Goal: Task Accomplishment & Management: Complete application form

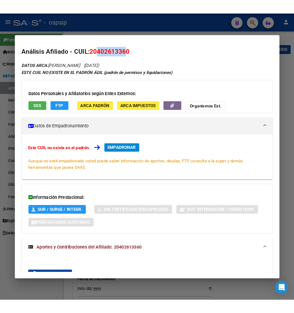
scroll to position [641, 0]
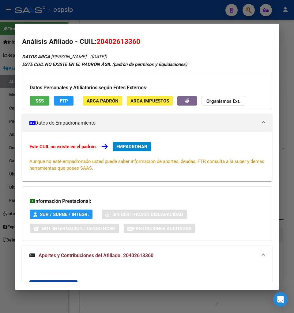
click at [247, 12] on div at bounding box center [147, 156] width 294 height 313
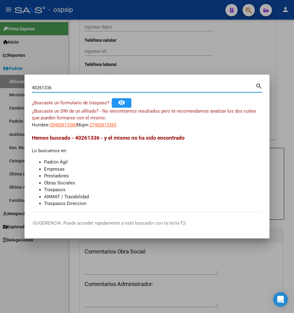
click at [59, 89] on input "40261336" at bounding box center [144, 88] width 224 height 6
type input "4"
type input "36889139"
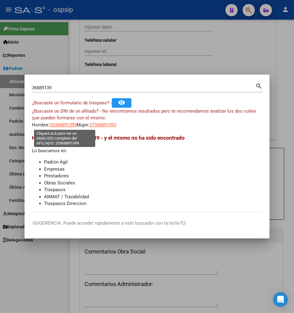
click at [65, 125] on span "20368891399" at bounding box center [63, 125] width 27 height 6
type textarea "20368891399"
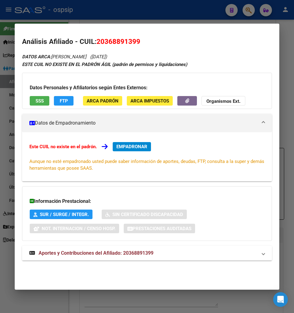
click at [72, 256] on span "Aportes y Contribuciones del Afiliado: 20368891399" at bounding box center [96, 253] width 115 height 6
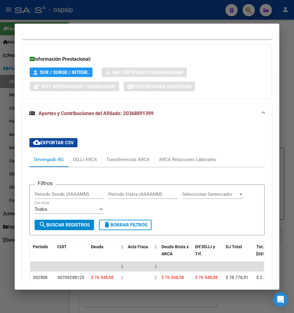
scroll to position [204, 0]
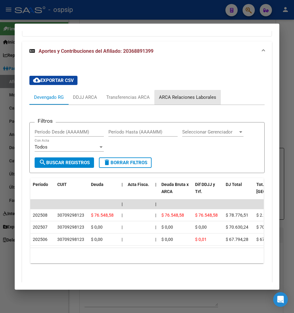
click at [193, 98] on div "ARCA Relaciones Laborales" at bounding box center [187, 97] width 57 height 7
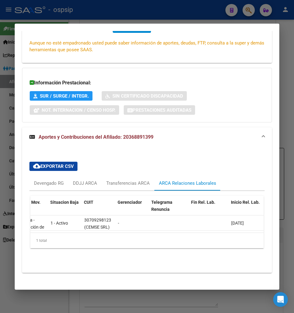
scroll to position [0, 0]
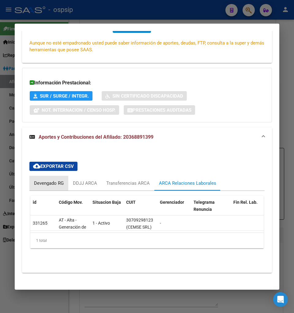
click at [37, 182] on div "Devengado RG" at bounding box center [49, 183] width 30 height 7
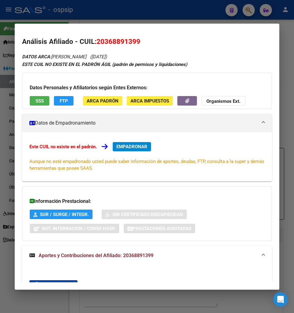
drag, startPoint x: 99, startPoint y: 43, endPoint x: 132, endPoint y: 33, distance: 33.9
click at [132, 33] on mat-dialog-content "Análisis Afiliado - CUIL: 20368891399 DATOS ARCA: [PERSON_NAME] ([DATE]) ESTE C…" at bounding box center [147, 156] width 265 height 251
copy span "36889139"
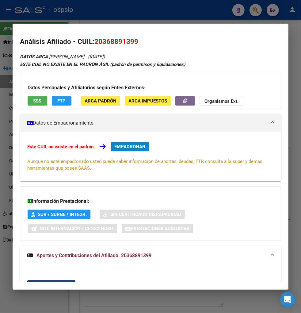
click at [257, 10] on div at bounding box center [150, 156] width 301 height 313
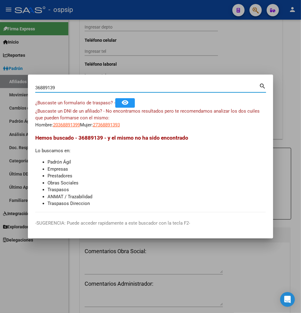
click at [93, 86] on input "36889139" at bounding box center [147, 88] width 224 height 6
type input "3"
type input "31353732"
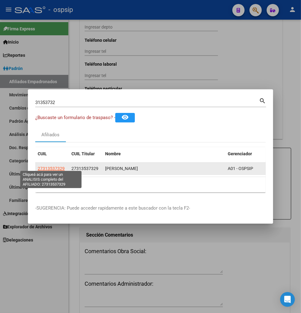
click at [48, 166] on span "27313537329" at bounding box center [51, 168] width 27 height 5
type textarea "27313537329"
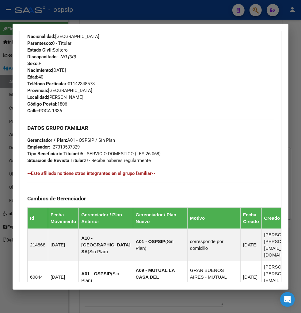
scroll to position [408, 0]
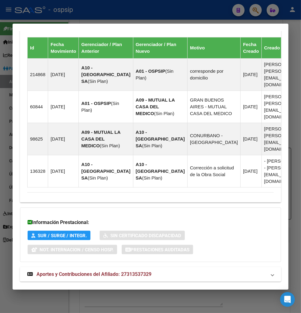
click at [68, 271] on span "Aportes y Contribuciones del Afiliado: 27313537329" at bounding box center [93, 274] width 115 height 6
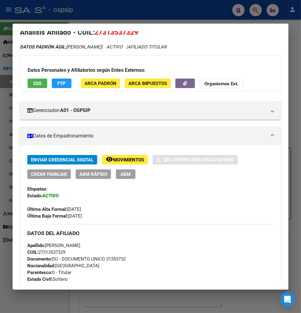
scroll to position [0, 0]
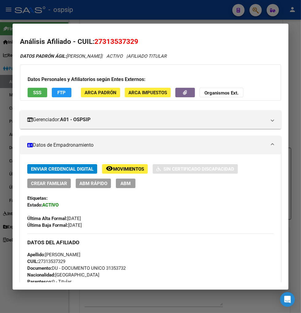
drag, startPoint x: 103, startPoint y: 40, endPoint x: 134, endPoint y: 37, distance: 30.5
click at [134, 37] on span "27313537329" at bounding box center [116, 41] width 44 height 8
copy span "31353732"
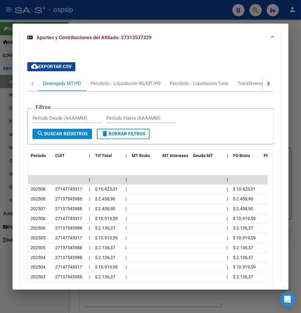
scroll to position [681, 0]
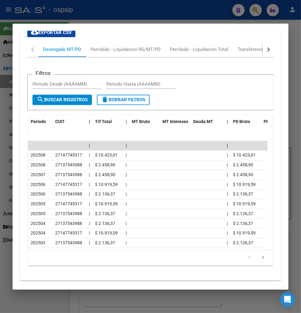
click at [266, 48] on div "button" at bounding box center [268, 50] width 4 height 4
click at [245, 46] on div "Transferencias ARCA" at bounding box center [232, 49] width 44 height 7
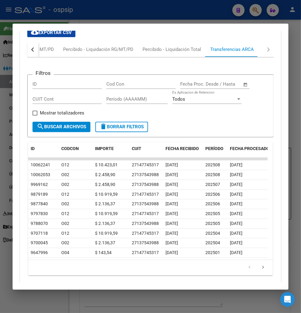
scroll to position [613, 0]
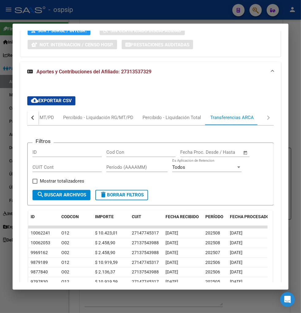
click at [35, 110] on button "button" at bounding box center [32, 117] width 11 height 15
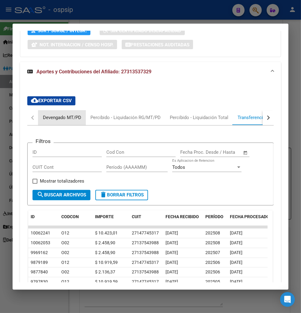
click at [48, 114] on div "Devengado MT/PD" at bounding box center [62, 117] width 38 height 7
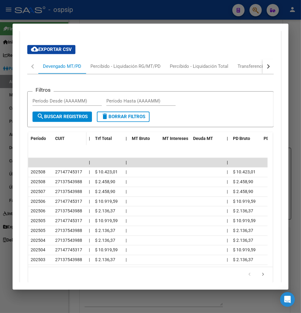
scroll to position [681, 0]
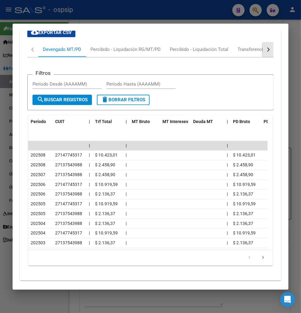
click at [266, 48] on div "button" at bounding box center [268, 50] width 4 height 4
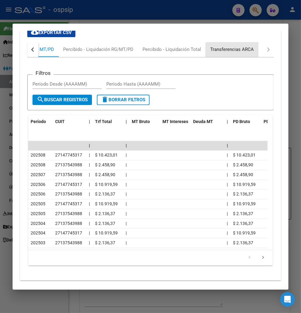
click at [245, 42] on div "Transferencias ARCA" at bounding box center [232, 49] width 53 height 15
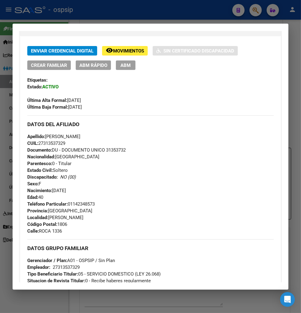
scroll to position [0, 0]
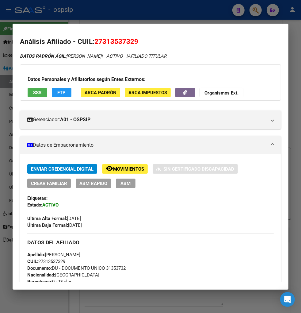
drag, startPoint x: 94, startPoint y: 39, endPoint x: 139, endPoint y: 35, distance: 44.9
click at [139, 35] on mat-dialog-content "Análisis Afiliado - CUIL: 27313537329 DATOS PADRÓN ÁGIL: [PERSON_NAME] | ACTIVO…" at bounding box center [151, 156] width 276 height 251
copy span "27313537329"
click at [256, 13] on div at bounding box center [150, 156] width 301 height 313
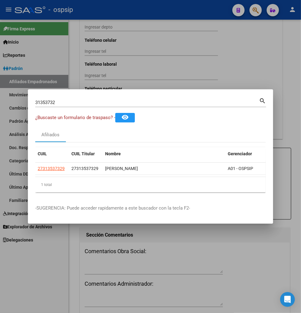
click at [61, 100] on input "31353732" at bounding box center [147, 103] width 224 height 6
type input "3"
type input "35886833"
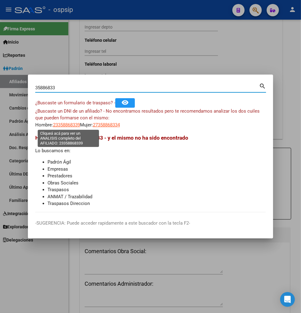
click at [68, 125] on span "23358868339" at bounding box center [66, 125] width 27 height 6
type textarea "23358868339"
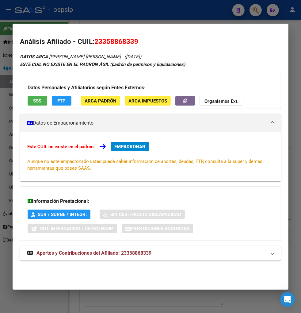
click at [65, 255] on span "Aportes y Contribuciones del Afiliado: 23358868339" at bounding box center [93, 253] width 115 height 6
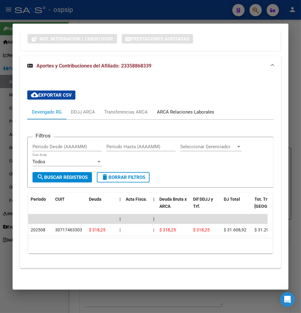
click at [180, 109] on div "ARCA Relaciones Laborales" at bounding box center [185, 112] width 57 height 7
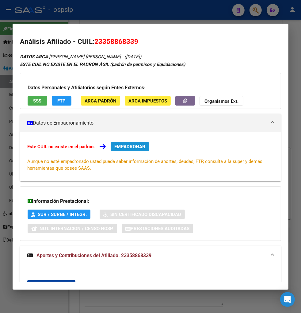
click at [140, 148] on span "EMPADRONAR" at bounding box center [129, 147] width 31 height 6
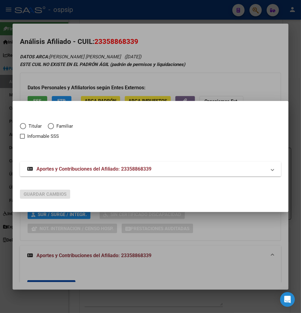
click at [23, 126] on span "Elija una opción" at bounding box center [23, 126] width 0 height 0
click at [23, 126] on input "Titular" at bounding box center [23, 126] width 6 height 6
radio input "true"
checkbox input "true"
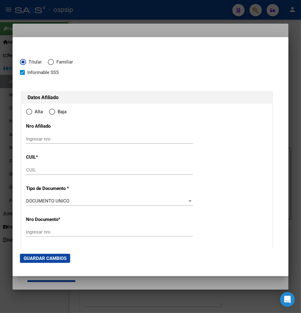
type input "23-35886833-9"
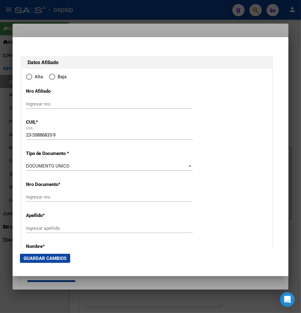
type input "35886833"
type input "[PERSON_NAME]"
type input "[DATE]"
type input "CUSHAMEN"
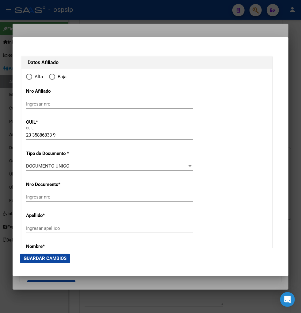
type input "8211"
type input "[DATE][PERSON_NAME]"
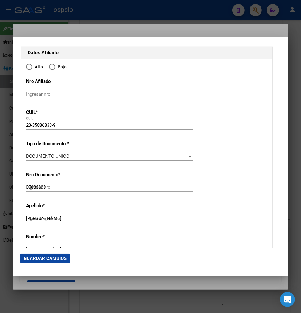
radio input "true"
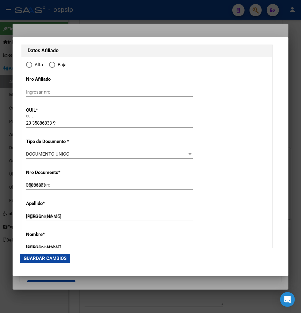
type input "CUSHAMEN"
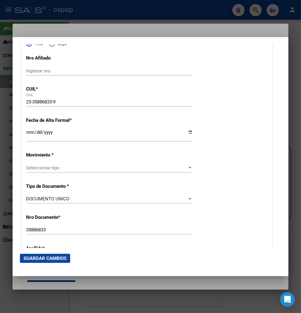
click at [26, 134] on input "Ingresar fecha" at bounding box center [109, 135] width 167 height 10
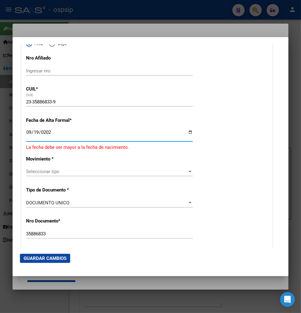
type input "[DATE]"
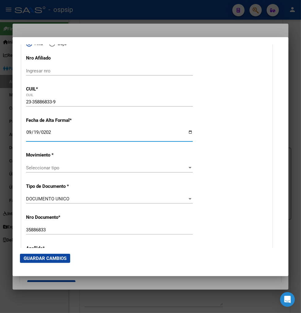
click at [172, 166] on span "Seleccionar tipo" at bounding box center [106, 168] width 161 height 6
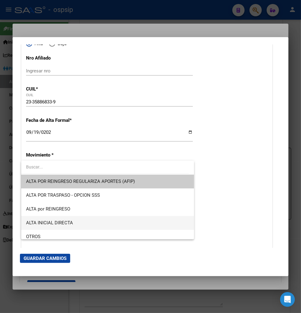
click at [101, 226] on span "ALTA INICIAL DIRECTA" at bounding box center [107, 223] width 163 height 14
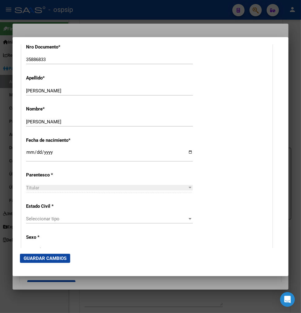
scroll to position [272, 0]
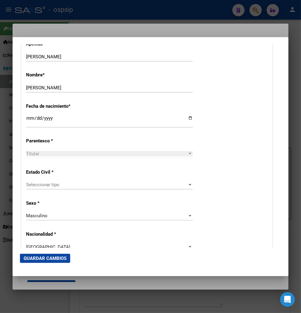
click at [85, 189] on div "Seleccionar tipo Seleccionar tipo" at bounding box center [109, 184] width 167 height 9
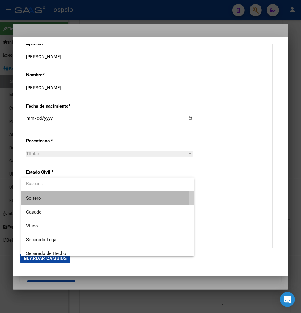
click at [79, 198] on span "Soltero" at bounding box center [107, 198] width 163 height 14
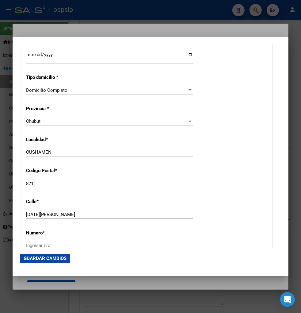
scroll to position [511, 0]
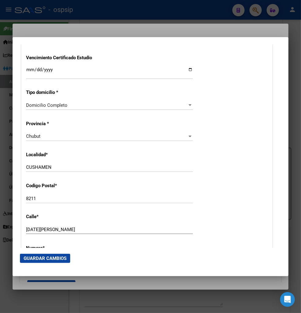
click at [44, 134] on div "Chubut" at bounding box center [106, 136] width 161 height 6
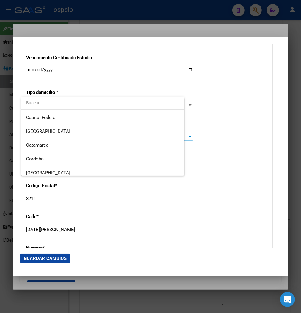
scroll to position [202, 0]
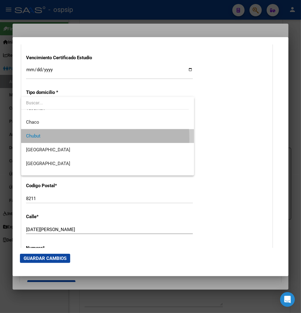
click at [46, 139] on span "Chubut" at bounding box center [107, 136] width 163 height 14
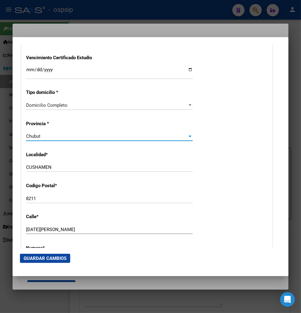
click at [187, 134] on div at bounding box center [190, 136] width 6 height 5
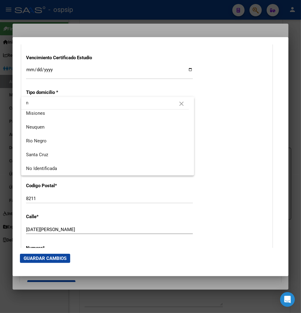
scroll to position [0, 0]
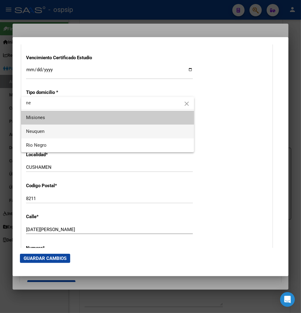
type input "ne"
click at [102, 136] on span "Neuquen" at bounding box center [107, 131] width 163 height 14
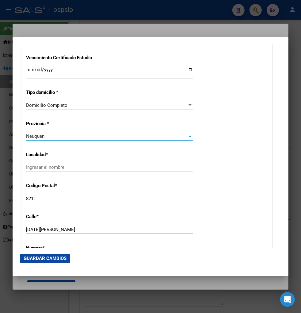
click at [60, 168] on input "Ingresar el nombre" at bounding box center [109, 167] width 167 height 6
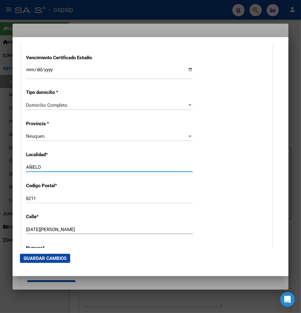
type input "AÑELO"
click at [68, 232] on div "[DATE][PERSON_NAME] Ingresar calle" at bounding box center [109, 229] width 167 height 9
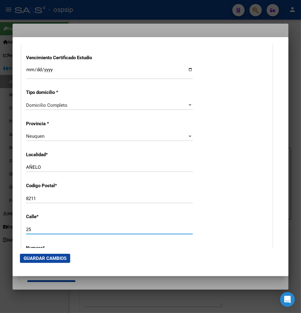
type input "2"
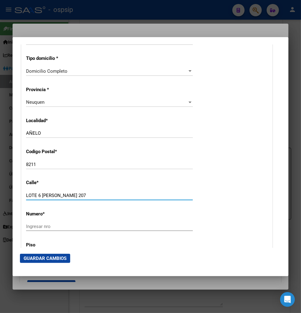
type input "LOTE 6 [PERSON_NAME] 207"
click at [51, 226] on input "Ingresar nro" at bounding box center [109, 227] width 167 height 6
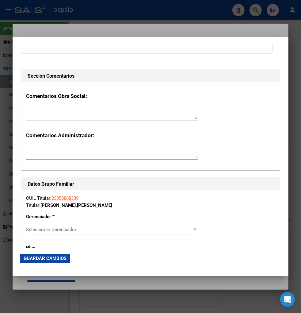
scroll to position [954, 0]
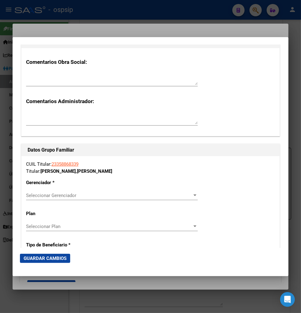
type input "S/N"
click at [98, 198] on div "Seleccionar Gerenciador Seleccionar Gerenciador" at bounding box center [112, 195] width 172 height 9
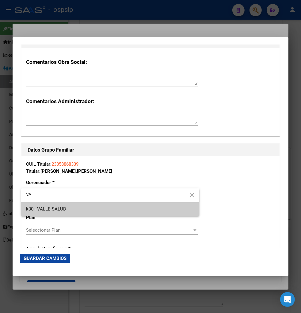
type input "VA"
click at [87, 209] on span "k30 - VALLE SALUD" at bounding box center [110, 209] width 168 height 14
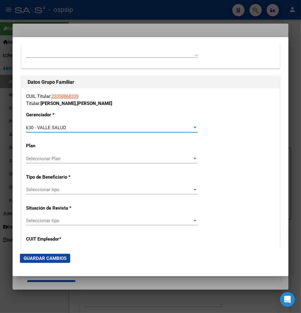
scroll to position [1022, 0]
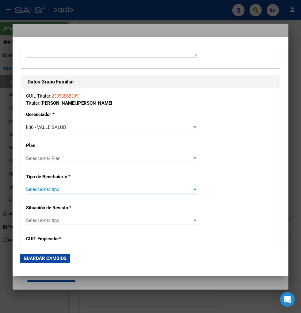
click at [119, 186] on span "Seleccionar tipo" at bounding box center [109, 189] width 166 height 6
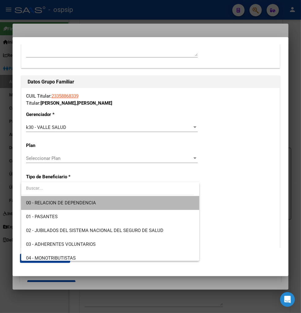
click at [110, 201] on span "00 - RELACION DE DEPENDENCIA" at bounding box center [110, 203] width 168 height 14
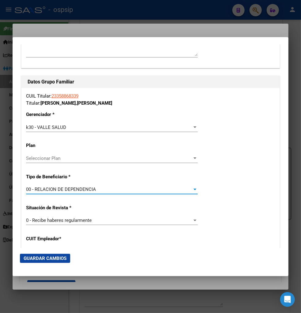
type input "30-71746330-3"
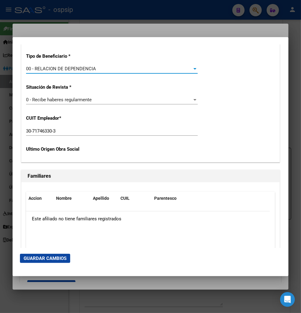
scroll to position [1158, 0]
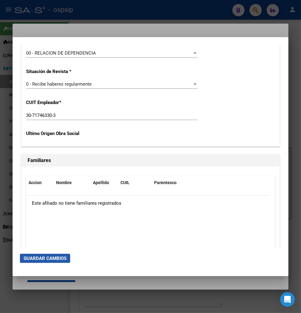
click at [52, 257] on span "Guardar Cambios" at bounding box center [45, 258] width 43 height 6
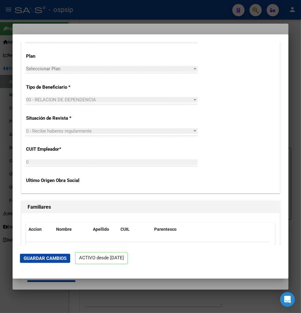
scroll to position [1124, 0]
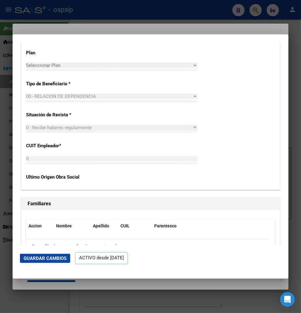
click at [166, 165] on div "0 Ingresar CUIT" at bounding box center [112, 161] width 172 height 15
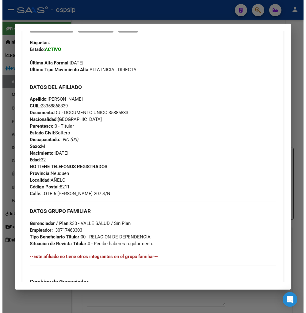
scroll to position [136, 0]
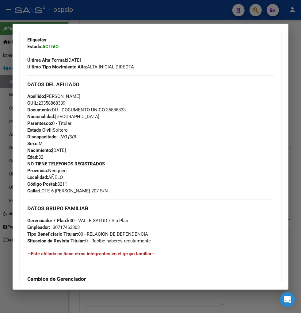
click at [229, 94] on div "Apellido: [PERSON_NAME] CUIL: 23358868339 Documento: DU - DOCUMENTO UNICO 35886…" at bounding box center [150, 126] width 246 height 67
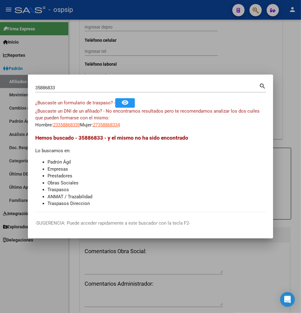
click at [208, 58] on div at bounding box center [150, 156] width 301 height 313
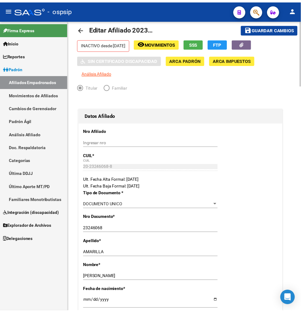
scroll to position [0, 0]
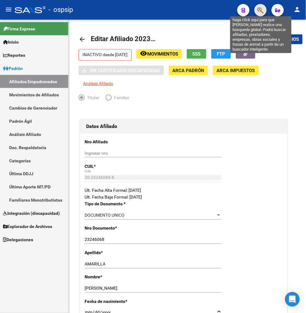
click at [261, 9] on icon "button" at bounding box center [261, 10] width 6 height 7
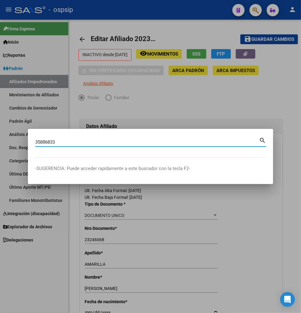
type input "35886833"
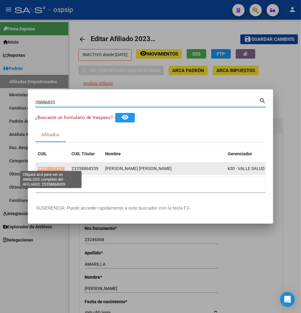
click at [55, 166] on span "23358868339" at bounding box center [51, 168] width 27 height 5
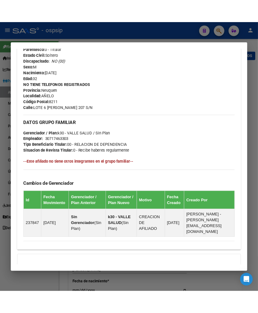
scroll to position [238, 0]
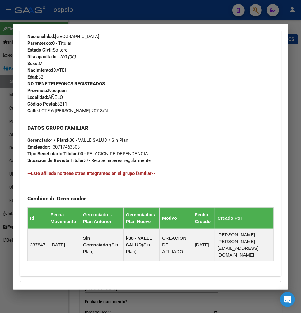
drag, startPoint x: 41, startPoint y: 111, endPoint x: 77, endPoint y: 109, distance: 36.2
click at [77, 109] on span "Calle: LOTE 6 [PERSON_NAME] 207 S/N" at bounding box center [67, 111] width 81 height 6
copy span "LOTE 6 [PERSON_NAME] 207"
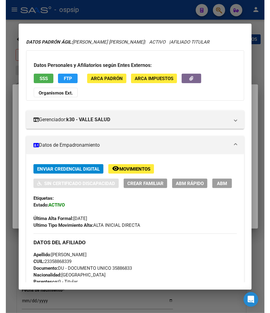
scroll to position [0, 0]
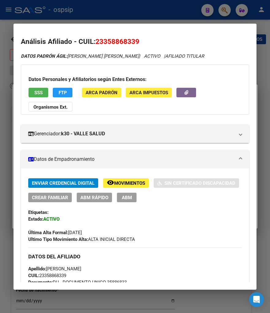
click at [224, 12] on div at bounding box center [135, 156] width 270 height 313
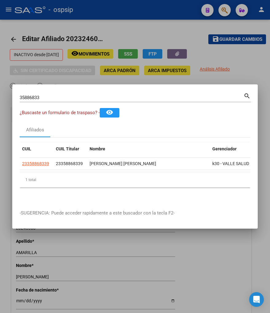
click at [43, 95] on input "35886833" at bounding box center [132, 98] width 224 height 6
type input "3"
type input "22872472"
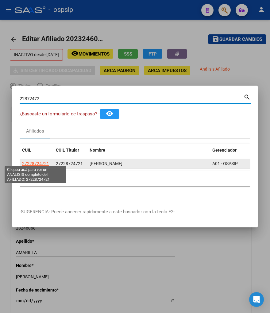
click at [38, 161] on span "27228724721" at bounding box center [35, 163] width 27 height 5
type textarea "27228724721"
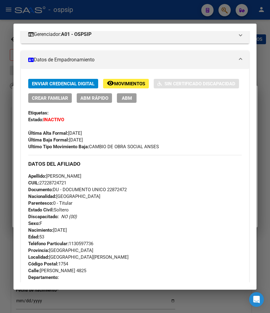
scroll to position [102, 0]
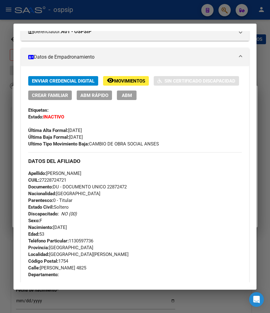
click at [126, 83] on span "Movimientos" at bounding box center [129, 81] width 31 height 6
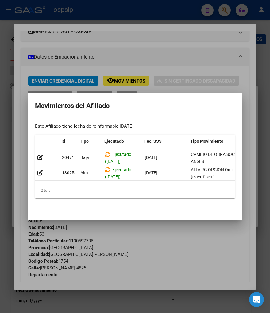
scroll to position [0, 192]
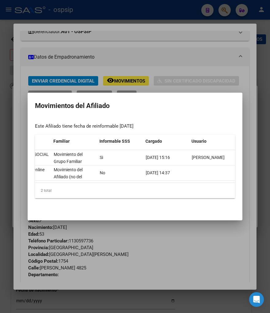
click at [161, 248] on div at bounding box center [135, 156] width 270 height 313
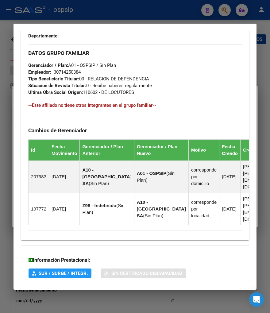
scroll to position [399, 0]
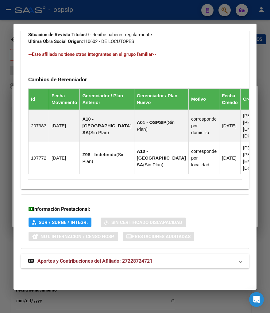
click at [77, 263] on span "Aportes y Contribuciones del Afiliado: 27228724721" at bounding box center [94, 261] width 115 height 6
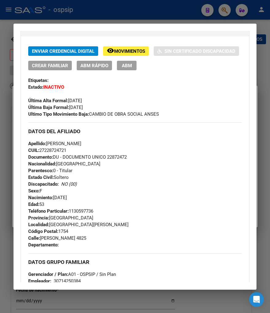
scroll to position [0, 0]
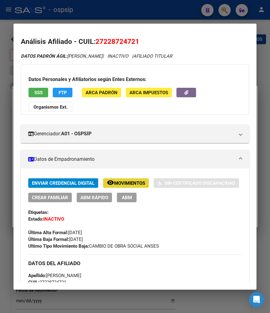
click at [129, 180] on span "Movimientos" at bounding box center [129, 183] width 31 height 6
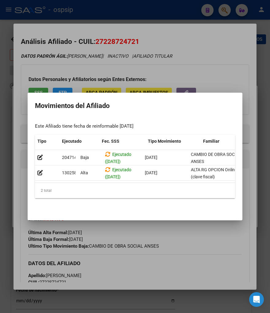
scroll to position [0, 192]
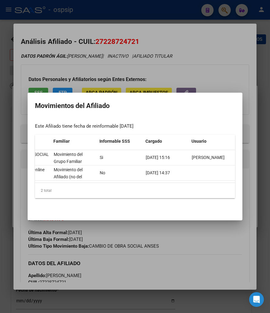
click at [209, 220] on mat-dialog-container "Movimientos del Afiliado Este Afiliado tiene fecha de reinformable [DATE] Id Ti…" at bounding box center [135, 157] width 215 height 128
click at [204, 252] on div at bounding box center [135, 156] width 270 height 313
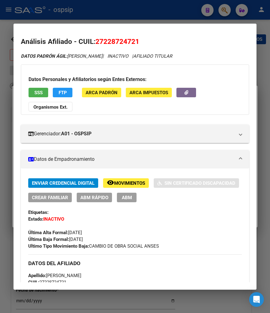
click at [59, 91] on span "FTP" at bounding box center [63, 93] width 8 height 6
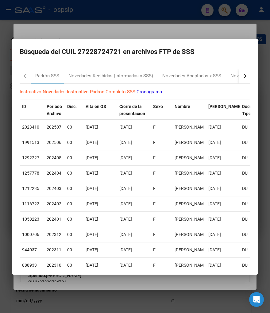
click at [243, 74] on button "button" at bounding box center [244, 76] width 11 height 15
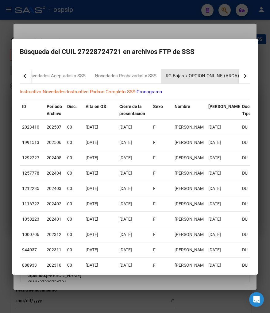
click at [203, 79] on div "RG Bajas x OPCION ONLINE (ARCA)" at bounding box center [202, 75] width 73 height 7
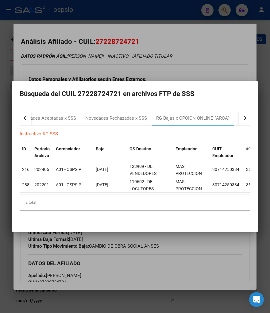
scroll to position [0, 39]
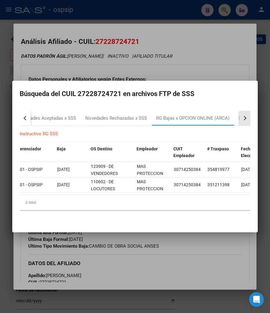
click at [245, 114] on button "button" at bounding box center [244, 118] width 11 height 15
click at [207, 115] on div "RG Altas x OPCION ONLINE (ARCA)" at bounding box center [205, 118] width 73 height 7
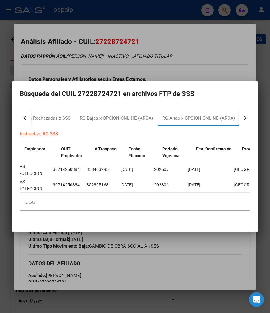
scroll to position [0, 160]
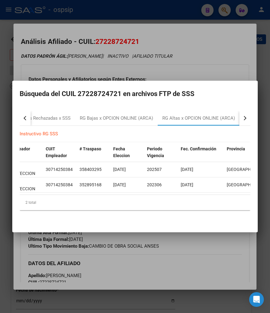
click at [193, 276] on div at bounding box center [135, 156] width 270 height 313
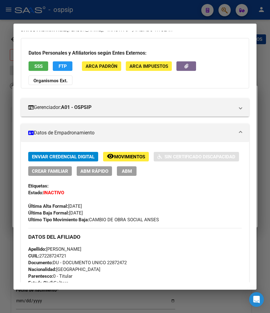
scroll to position [0, 0]
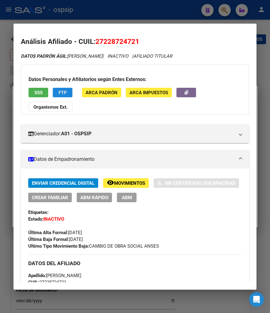
click at [61, 93] on span "FTP" at bounding box center [63, 93] width 8 height 6
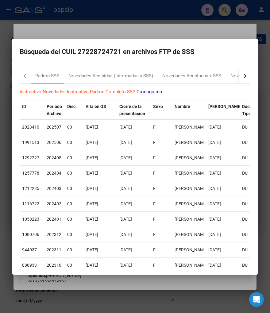
click at [242, 75] on div "button" at bounding box center [244, 76] width 4 height 4
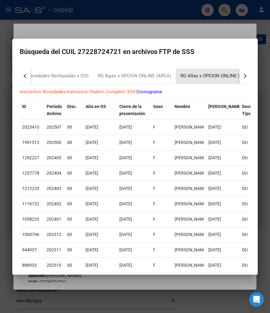
click at [210, 76] on div "RG Altas x OPCION ONLINE (ARCA)" at bounding box center [216, 75] width 73 height 7
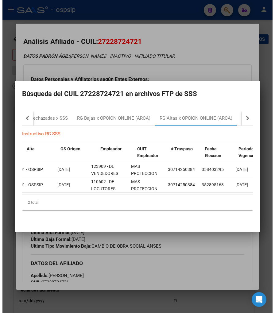
scroll to position [0, 78]
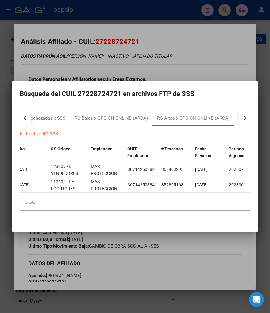
click at [223, 64] on div at bounding box center [135, 156] width 270 height 313
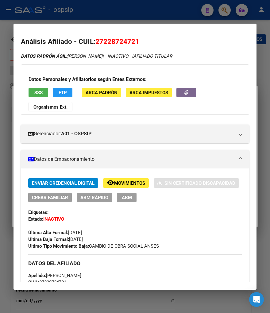
click at [117, 197] on button "ABM" at bounding box center [127, 198] width 20 height 10
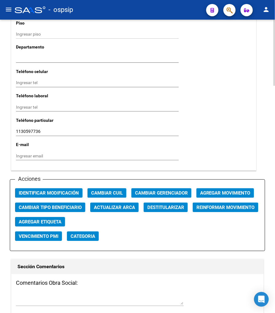
scroll to position [613, 0]
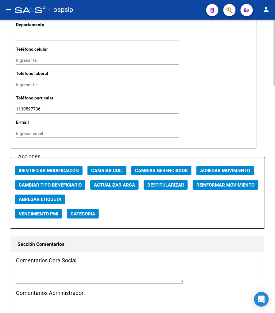
click at [206, 170] on span "Agregar Movimiento" at bounding box center [225, 171] width 50 height 6
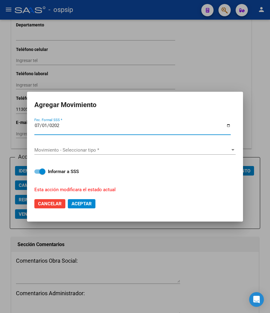
type input "[DATE]"
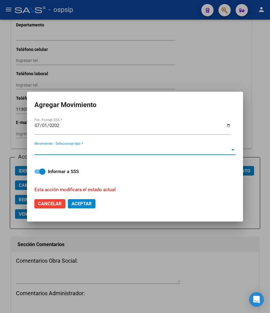
click at [186, 149] on span "Movimiento - Seleccionar tipo *" at bounding box center [132, 150] width 196 height 6
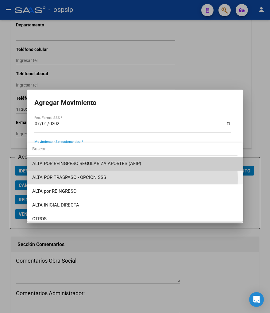
click at [128, 179] on span "ALTA POR TRASPASO - OPCION SSS" at bounding box center [134, 177] width 205 height 14
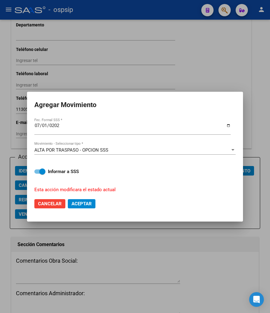
click at [90, 210] on mat-dialog-actions "Cancelar Aceptar" at bounding box center [134, 203] width 201 height 21
click at [88, 204] on span "Aceptar" at bounding box center [81, 204] width 20 height 6
checkbox input "false"
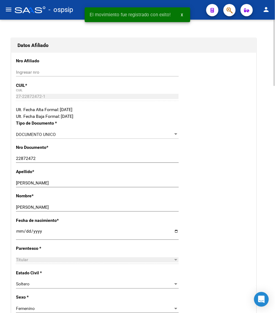
scroll to position [0, 0]
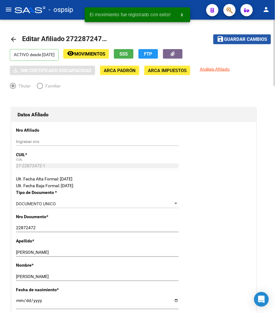
click at [237, 40] on span "Guardar cambios" at bounding box center [245, 40] width 43 height 6
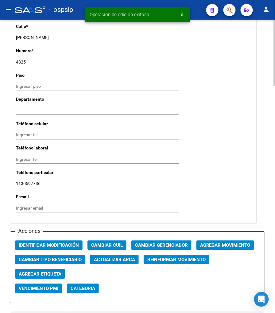
scroll to position [579, 0]
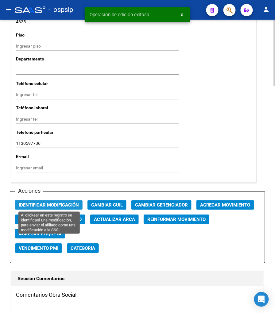
click at [57, 206] on span "Identificar Modificación" at bounding box center [49, 205] width 60 height 6
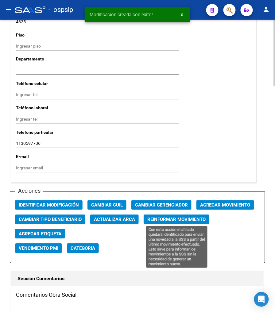
click at [174, 219] on span "Reinformar Movimiento" at bounding box center [176, 220] width 58 height 6
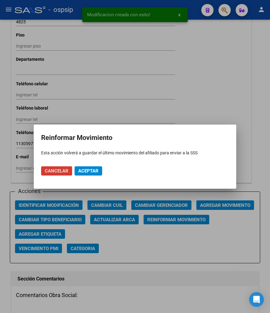
drag, startPoint x: 80, startPoint y: 169, endPoint x: 91, endPoint y: 166, distance: 11.2
click at [80, 169] on span "Aceptar" at bounding box center [88, 171] width 20 height 6
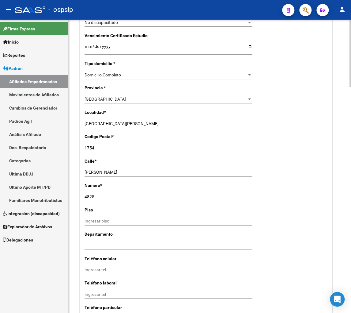
scroll to position [409, 0]
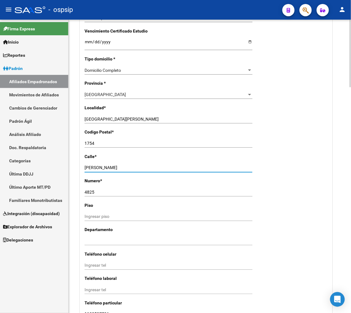
drag, startPoint x: 84, startPoint y: 167, endPoint x: 119, endPoint y: 166, distance: 34.7
click at [119, 166] on input "[PERSON_NAME]" at bounding box center [169, 167] width 168 height 5
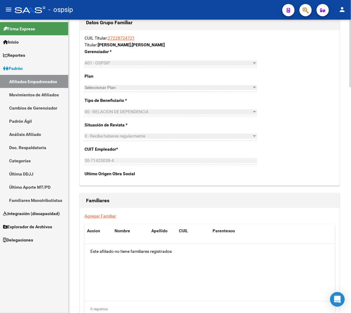
scroll to position [982, 0]
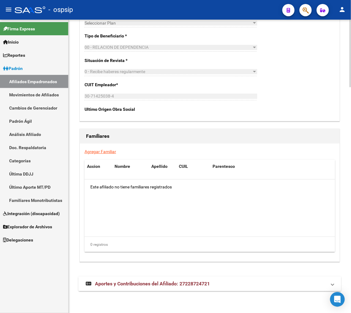
click at [151, 284] on span "Aportes y Contribuciones del Afiliado: 27228724721" at bounding box center [152, 284] width 115 height 6
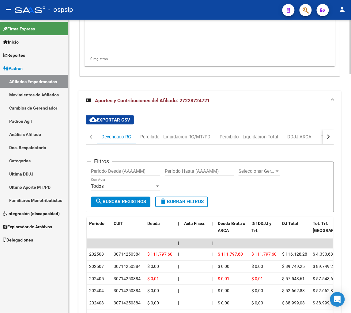
scroll to position [1167, 0]
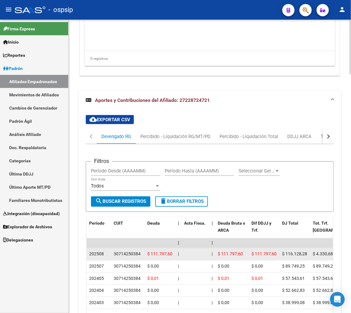
drag, startPoint x: 115, startPoint y: 253, endPoint x: 143, endPoint y: 253, distance: 28.5
click at [143, 253] on datatable-body-cell "30714250384" at bounding box center [128, 254] width 34 height 12
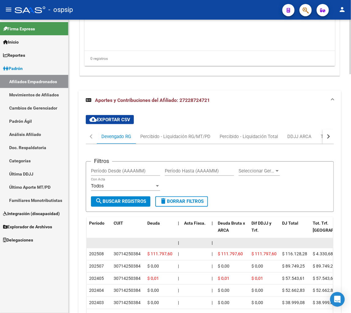
click at [120, 246] on datatable-body-cell at bounding box center [128, 243] width 34 height 10
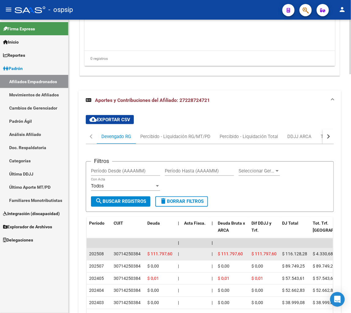
drag, startPoint x: 114, startPoint y: 252, endPoint x: 145, endPoint y: 251, distance: 31.0
click at [145, 251] on datatable-body-cell "30714250384" at bounding box center [128, 254] width 34 height 12
copy div "30714250384"
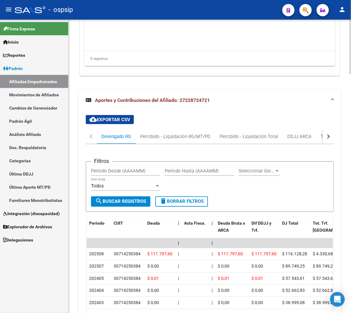
click at [322, 136] on button "button" at bounding box center [328, 136] width 11 height 15
click at [307, 135] on div "ARCA Relaciones Laborales" at bounding box center [291, 136] width 57 height 7
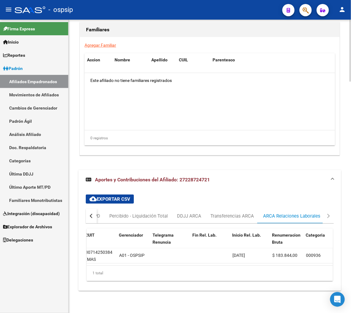
scroll to position [0, 74]
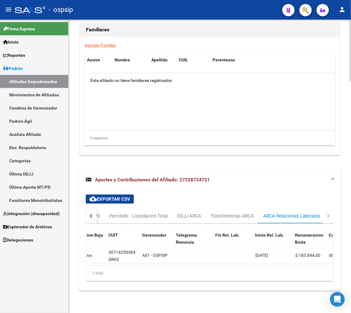
click at [88, 213] on button "button" at bounding box center [91, 215] width 11 height 15
click at [90, 213] on button "button" at bounding box center [91, 215] width 11 height 15
click at [116, 213] on div "Devengado RG" at bounding box center [116, 215] width 30 height 7
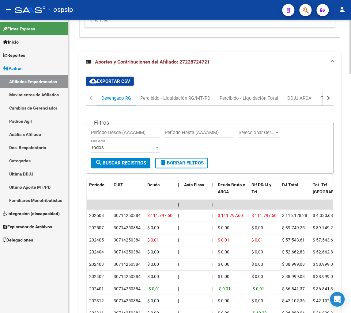
scroll to position [1145, 0]
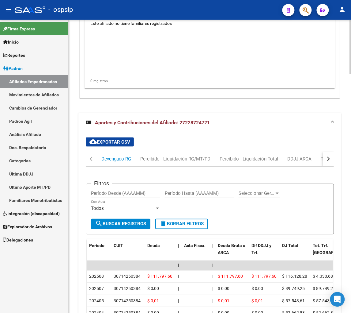
click at [322, 160] on button "button" at bounding box center [328, 158] width 11 height 15
click at [305, 156] on div "ARCA Relaciones Laborales" at bounding box center [291, 158] width 57 height 7
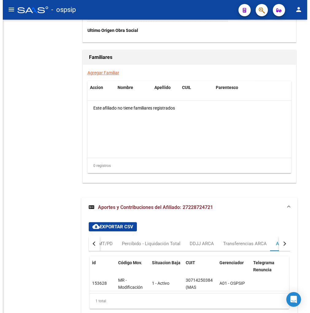
scroll to position [1114, 0]
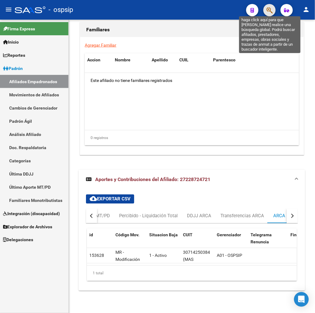
click at [268, 10] on icon "button" at bounding box center [269, 10] width 6 height 7
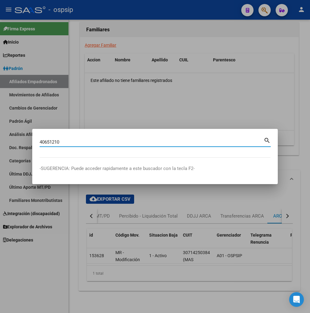
type input "40651210"
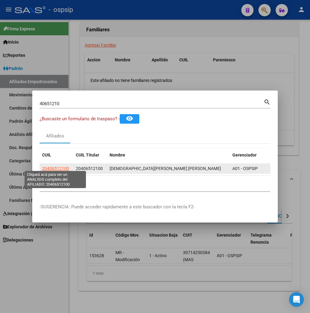
click at [59, 166] on span "20406512100" at bounding box center [55, 168] width 27 height 5
type textarea "20406512100"
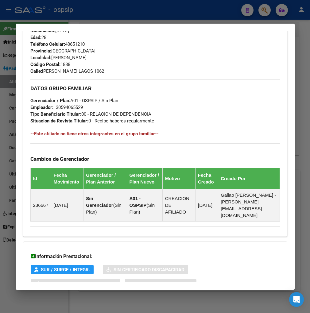
scroll to position [318, 0]
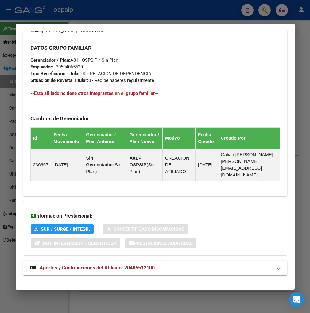
click at [80, 265] on span "Aportes y Contribuciones del Afiliado: 20406512100" at bounding box center [97, 268] width 115 height 6
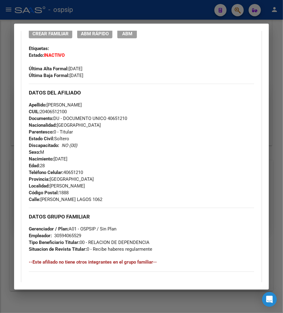
scroll to position [1093, 0]
click at [239, 8] on div at bounding box center [141, 156] width 283 height 313
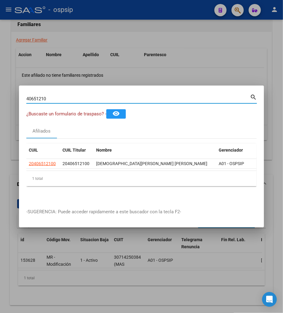
click at [57, 99] on input "40651210" at bounding box center [138, 99] width 224 height 6
type input "4"
type input "93994641"
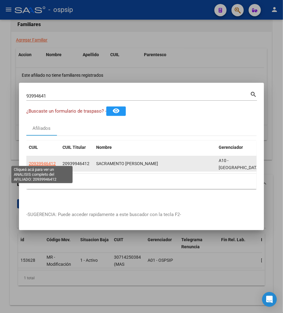
click at [37, 162] on span "20939946412" at bounding box center [42, 163] width 27 height 5
type textarea "20939946412"
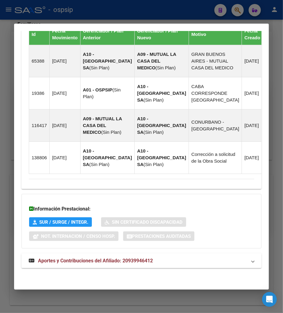
click at [66, 259] on span "Aportes y Contribuciones del Afiliado: 20939946412" at bounding box center [95, 261] width 115 height 6
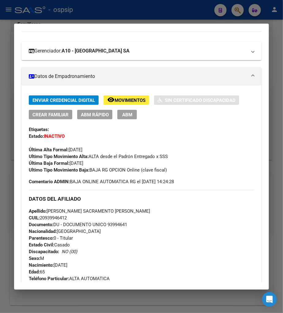
scroll to position [0, 0]
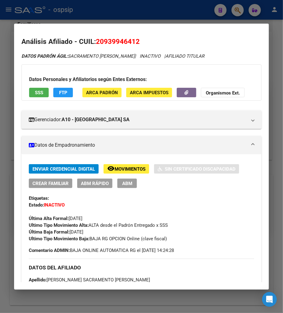
click at [128, 170] on span "Movimientos" at bounding box center [130, 169] width 31 height 6
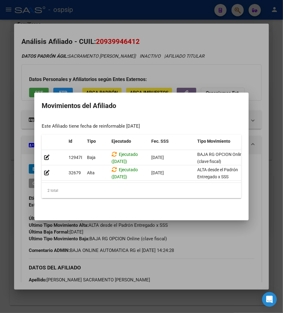
click at [177, 69] on div at bounding box center [141, 156] width 283 height 313
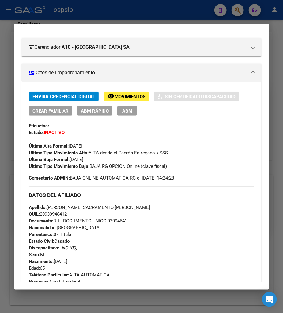
scroll to position [68, 0]
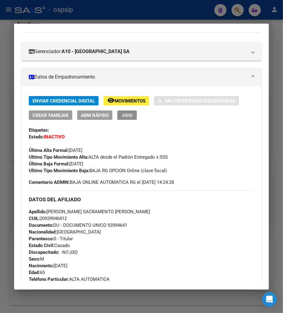
click at [123, 115] on span "ABM" at bounding box center [127, 116] width 10 height 6
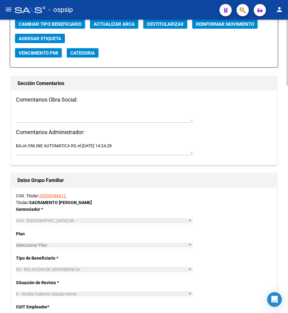
scroll to position [681, 0]
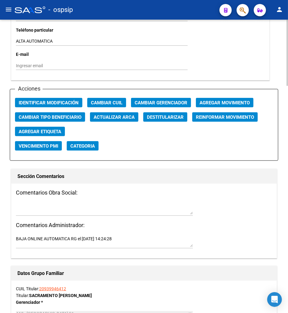
click at [213, 100] on span "Agregar Movimiento" at bounding box center [225, 103] width 50 height 6
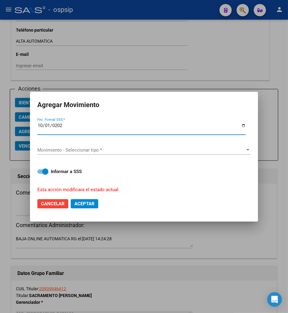
type input "[DATE]"
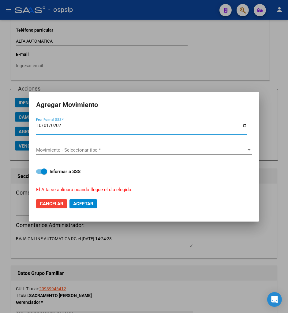
click at [180, 152] on span "Movimiento - Seleccionar tipo *" at bounding box center [141, 150] width 211 height 6
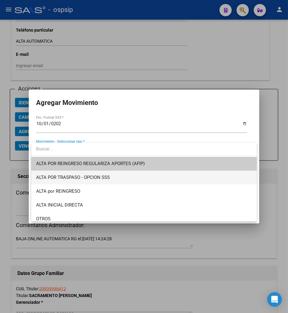
click at [120, 175] on span "ALTA POR TRASPASO - OPCION SSS" at bounding box center [144, 177] width 216 height 14
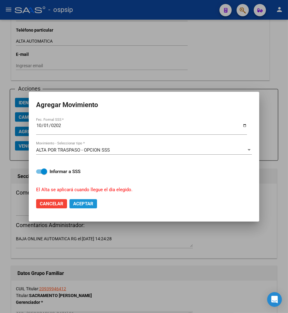
click at [82, 202] on span "Aceptar" at bounding box center [83, 204] width 20 height 6
checkbox input "false"
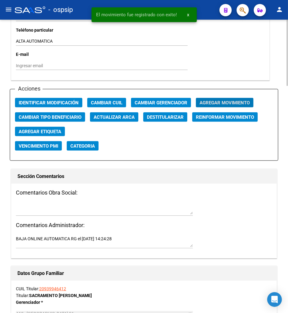
click at [28, 203] on textarea at bounding box center [104, 209] width 177 height 12
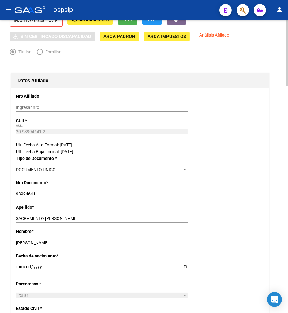
scroll to position [0, 0]
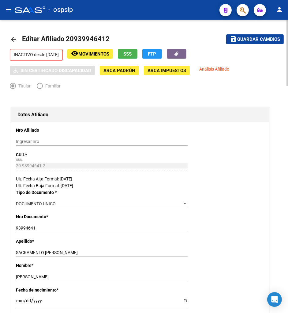
type textarea "opcion de cambio"
click at [183, 50] on button "button" at bounding box center [177, 54] width 20 height 10
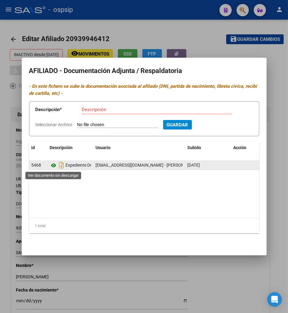
click at [54, 164] on icon at bounding box center [54, 165] width 8 height 7
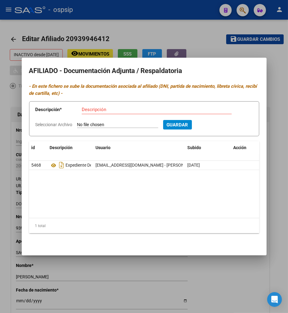
click at [279, 143] on div at bounding box center [144, 156] width 288 height 313
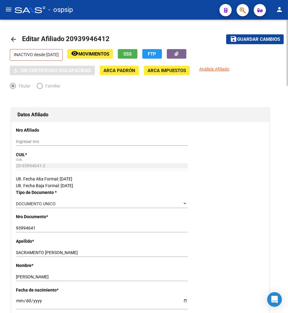
click at [109, 52] on span "Movimientos" at bounding box center [93, 54] width 31 height 6
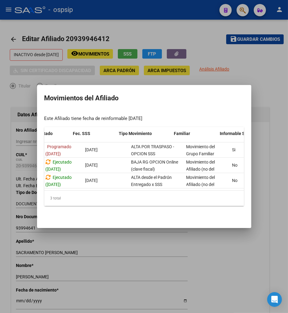
drag, startPoint x: 118, startPoint y: 193, endPoint x: 249, endPoint y: 204, distance: 132.0
click at [249, 204] on mat-dialog-content "Este Afiliado tiene fecha de reinformable [DATE] Id Tipo Ejecutado Fec. SSS Tip…" at bounding box center [144, 165] width 215 height 110
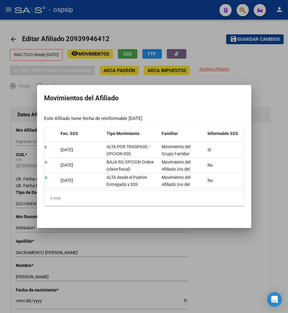
scroll to position [0, 192]
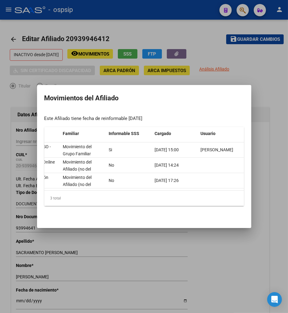
click at [160, 239] on div at bounding box center [144, 156] width 288 height 313
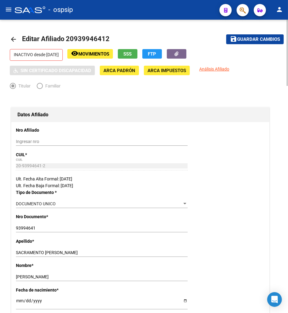
click at [253, 39] on span "Guardar cambios" at bounding box center [259, 40] width 43 height 6
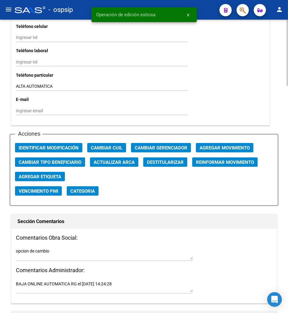
scroll to position [681, 0]
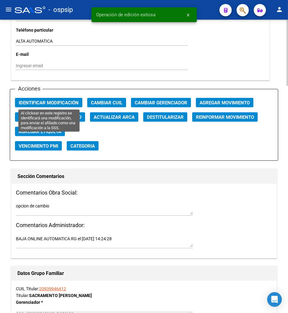
click at [55, 102] on span "Identificar Modificación" at bounding box center [49, 103] width 60 height 6
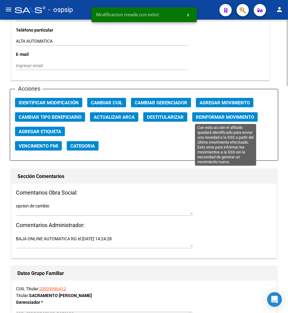
click at [221, 119] on span "Reinformar Movimiento" at bounding box center [225, 117] width 58 height 6
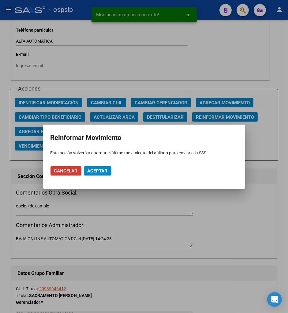
click at [94, 171] on span "Aceptar" at bounding box center [98, 171] width 20 height 6
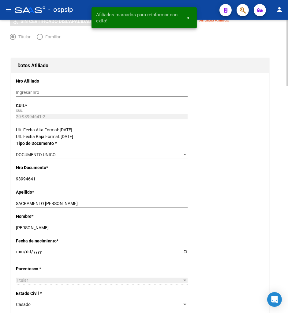
scroll to position [0, 0]
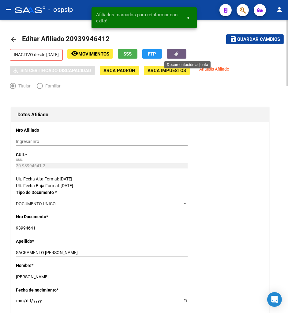
click at [184, 54] on button "button" at bounding box center [177, 54] width 20 height 10
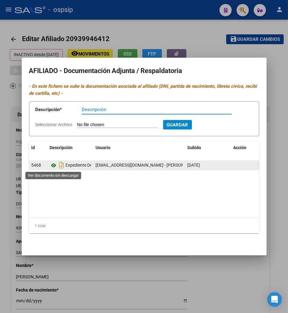
click at [53, 165] on icon at bounding box center [54, 165] width 8 height 7
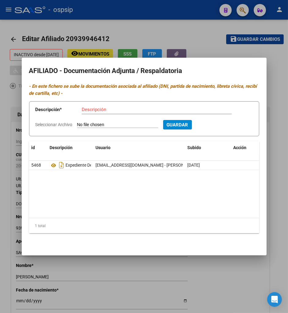
click at [127, 29] on div at bounding box center [144, 156] width 288 height 313
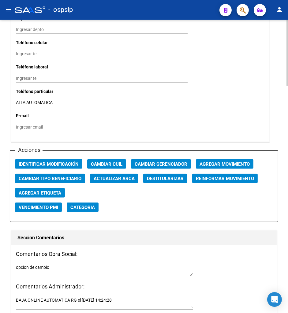
scroll to position [631, 0]
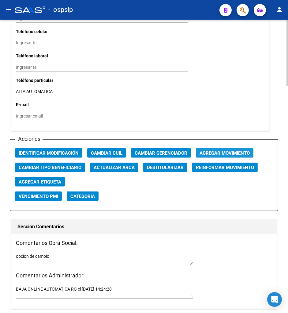
click at [211, 151] on span "Agregar Movimiento" at bounding box center [225, 153] width 50 height 6
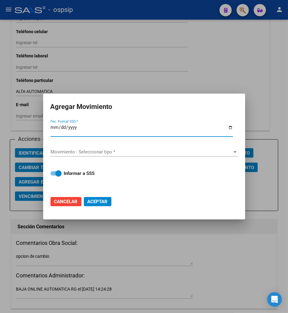
click at [199, 254] on div at bounding box center [144, 156] width 288 height 313
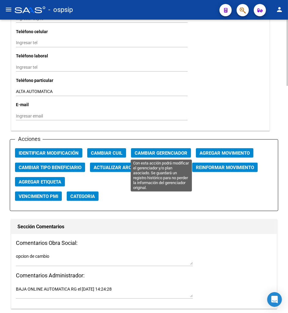
click at [161, 154] on span "Cambiar Gerenciador" at bounding box center [161, 153] width 53 height 6
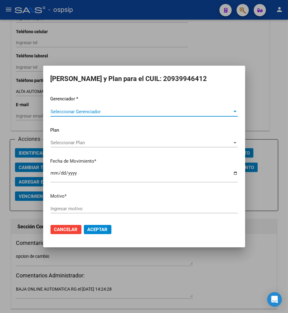
click at [201, 114] on span "Seleccionar Gerenciador" at bounding box center [142, 112] width 182 height 6
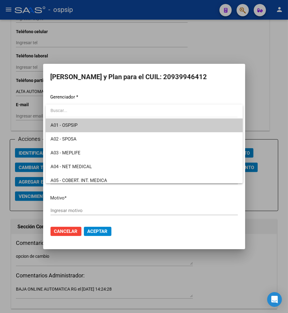
click at [151, 130] on span "A01 - OSPSIP" at bounding box center [145, 125] width 188 height 14
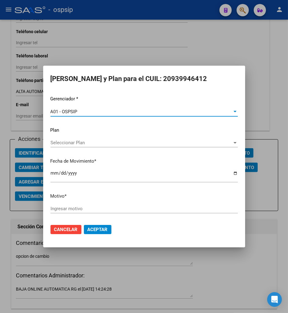
click at [54, 211] on input "Ingresar motivo" at bounding box center [145, 209] width 188 height 6
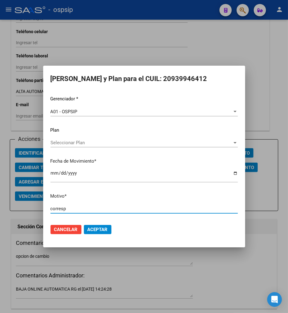
type input "corresp"
click at [107, 231] on span "Aceptar" at bounding box center [98, 230] width 20 height 6
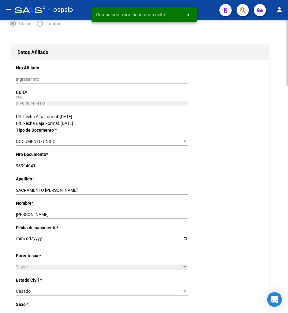
scroll to position [0, 0]
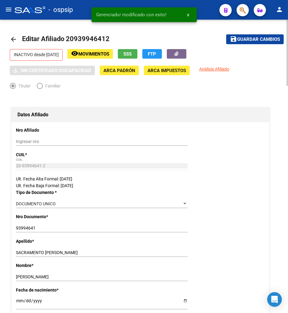
click at [249, 39] on span "Guardar cambios" at bounding box center [259, 40] width 43 height 6
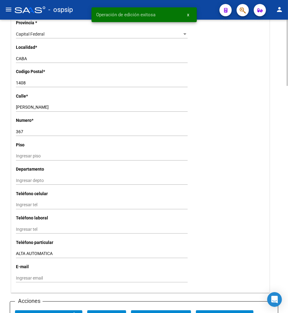
scroll to position [511, 0]
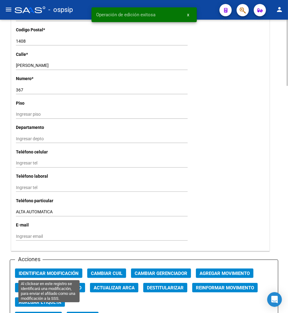
drag, startPoint x: 44, startPoint y: 271, endPoint x: 63, endPoint y: 271, distance: 19.0
click at [47, 271] on span "Identificar Modificación" at bounding box center [49, 273] width 60 height 6
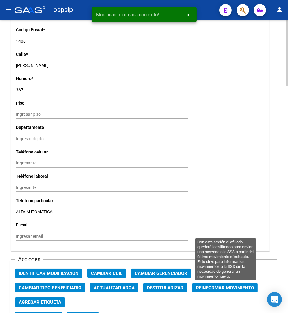
click at [231, 285] on span "Reinformar Movimiento" at bounding box center [225, 288] width 58 height 6
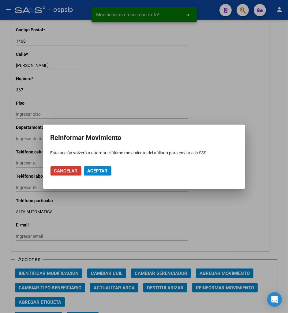
click at [94, 173] on span "Aceptar" at bounding box center [98, 171] width 20 height 6
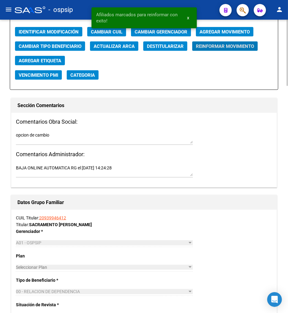
scroll to position [817, 0]
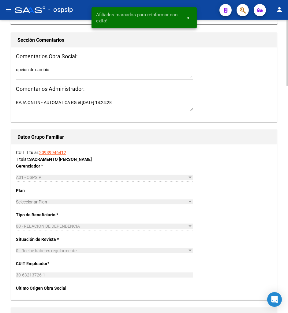
click at [176, 204] on span "Seleccionar Plan" at bounding box center [102, 201] width 172 height 5
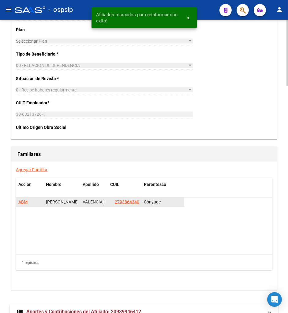
scroll to position [1006, 0]
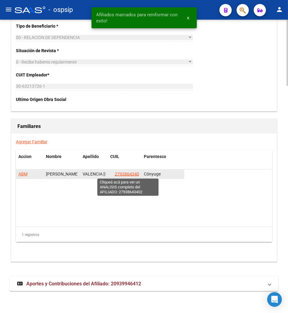
click at [125, 174] on span "27938643402" at bounding box center [128, 173] width 27 height 5
type textarea "27938643402"
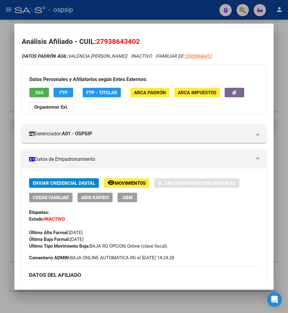
drag, startPoint x: 104, startPoint y: 40, endPoint x: 136, endPoint y: 41, distance: 32.5
click at [136, 41] on span "27938643402" at bounding box center [118, 41] width 44 height 8
copy span "93864340"
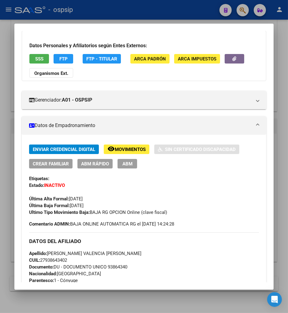
scroll to position [34, 0]
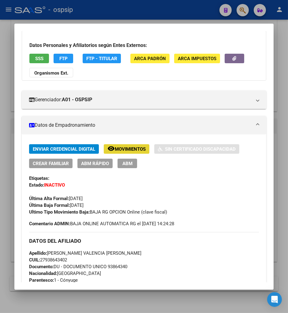
click at [129, 148] on span "Movimientos" at bounding box center [130, 149] width 31 height 6
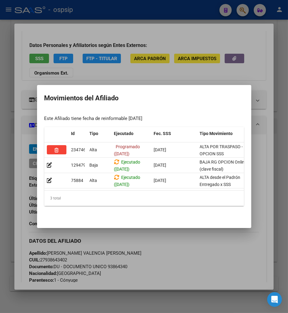
click at [162, 257] on div at bounding box center [144, 156] width 288 height 313
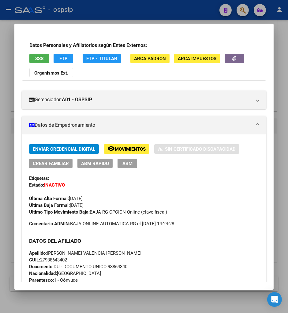
click at [120, 165] on button "ABM" at bounding box center [128, 164] width 20 height 10
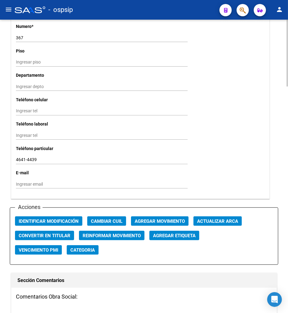
scroll to position [613, 0]
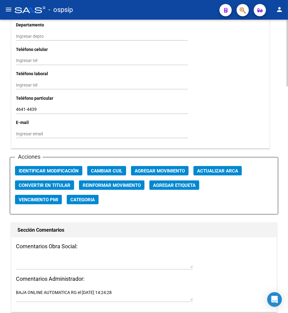
click at [159, 171] on span "Agregar Movimiento" at bounding box center [160, 171] width 50 height 6
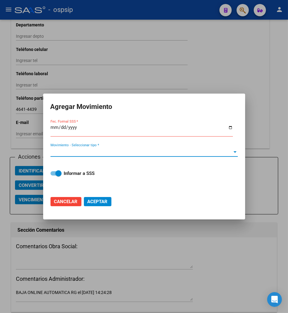
click at [59, 150] on span "Movimiento - Seleccionar tipo *" at bounding box center [142, 152] width 182 height 6
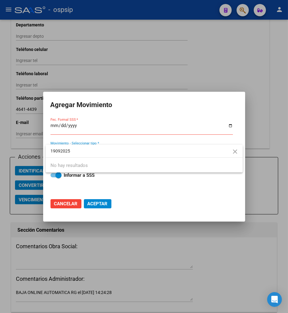
type input "19092025"
click at [54, 126] on div at bounding box center [144, 156] width 288 height 313
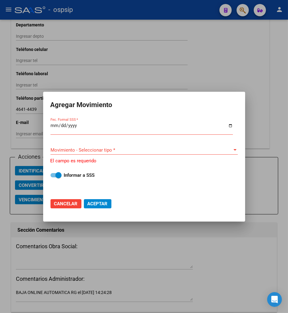
click at [53, 127] on input "Fec. Formal SSS *" at bounding box center [142, 128] width 183 height 10
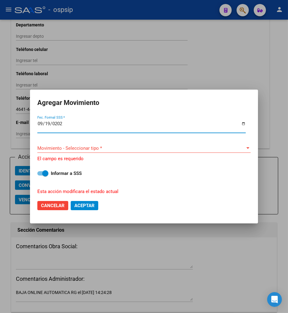
type input "[DATE]"
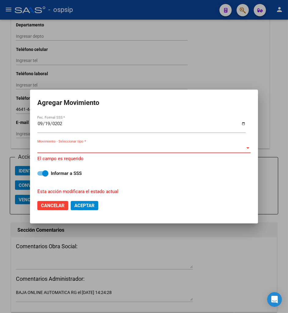
click at [88, 147] on span "Movimiento - Seleccionar tipo *" at bounding box center [141, 148] width 208 height 6
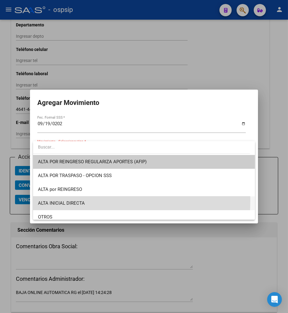
click at [88, 201] on span "ALTA INICIAL DIRECTA" at bounding box center [144, 203] width 213 height 14
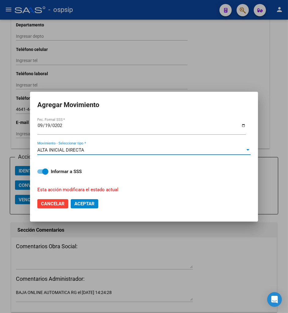
click at [84, 203] on span "Aceptar" at bounding box center [85, 204] width 20 height 6
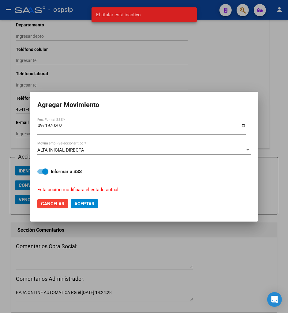
click at [60, 204] on span "Cancelar" at bounding box center [53, 204] width 24 height 6
checkbox input "false"
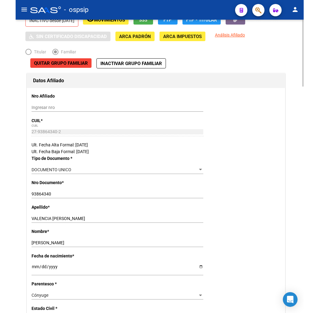
scroll to position [0, 0]
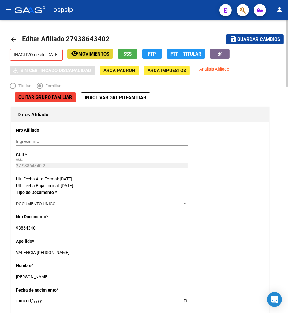
click at [108, 53] on span "Movimientos" at bounding box center [93, 54] width 31 height 6
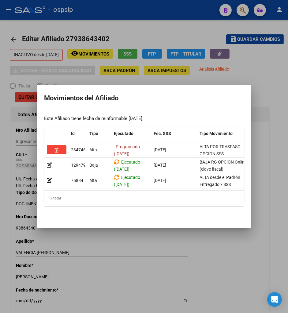
click at [181, 248] on div at bounding box center [144, 156] width 288 height 313
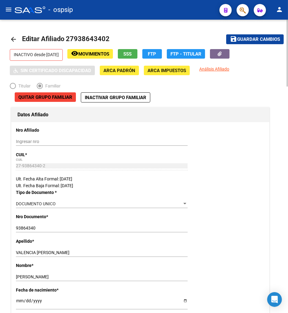
click at [121, 142] on input "Ingresar nro" at bounding box center [102, 141] width 172 height 5
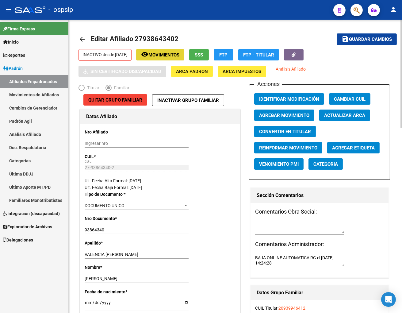
click at [177, 55] on span "Movimientos" at bounding box center [163, 55] width 31 height 6
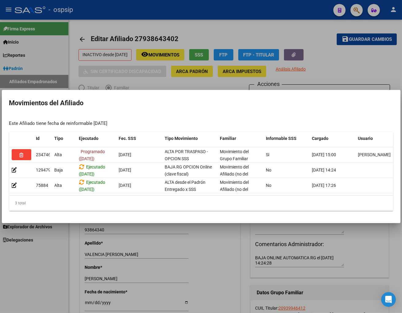
click at [216, 251] on div at bounding box center [201, 156] width 402 height 313
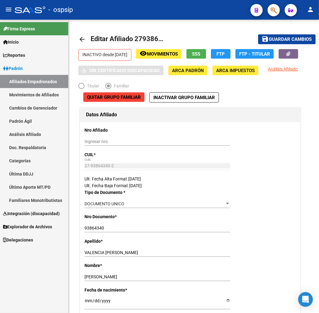
click at [281, 12] on mat-toolbar "menu - ospsip person" at bounding box center [159, 10] width 319 height 20
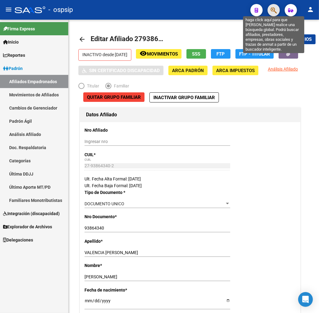
click at [273, 13] on icon "button" at bounding box center [274, 10] width 6 height 7
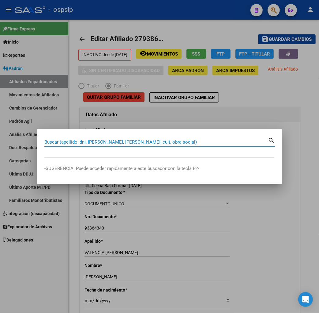
click at [68, 143] on input "Buscar (apellido, dni, [PERSON_NAME], [PERSON_NAME], cuit, obra social)" at bounding box center [156, 142] width 224 height 6
type input "92128470"
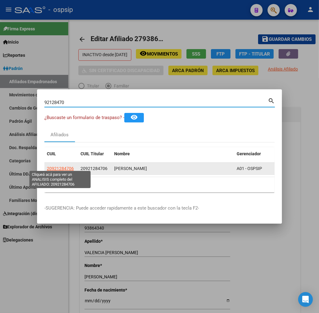
click at [55, 167] on span "20921284706" at bounding box center [60, 168] width 27 height 5
type textarea "20921284706"
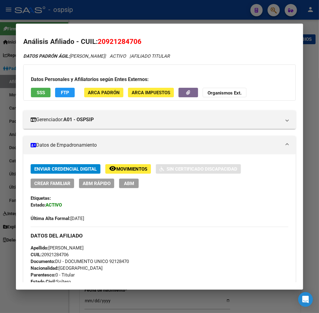
click at [124, 165] on button "remove_red_eye Movimientos" at bounding box center [128, 169] width 46 height 10
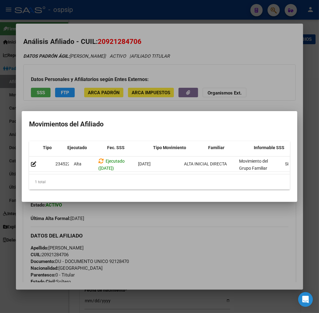
scroll to position [0, 131]
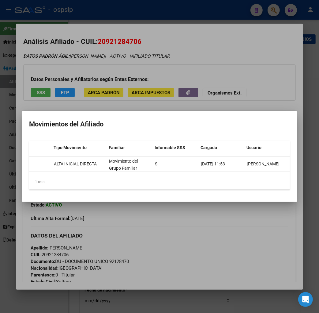
click at [220, 238] on div at bounding box center [159, 156] width 319 height 313
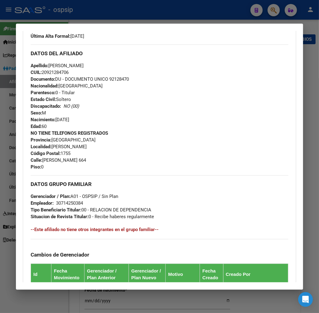
scroll to position [80, 0]
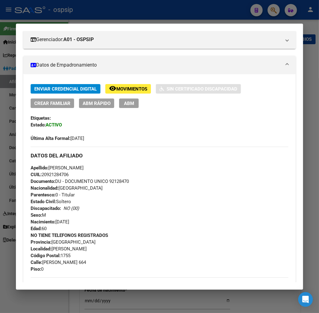
click at [126, 102] on span "ABM" at bounding box center [129, 104] width 10 height 6
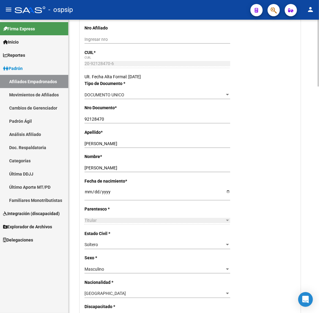
scroll to position [136, 0]
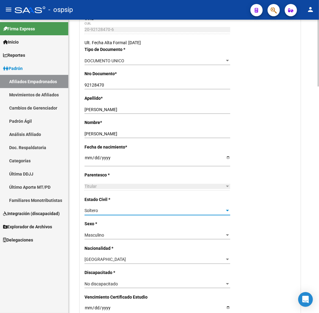
click at [173, 212] on div "Soltero" at bounding box center [155, 210] width 140 height 5
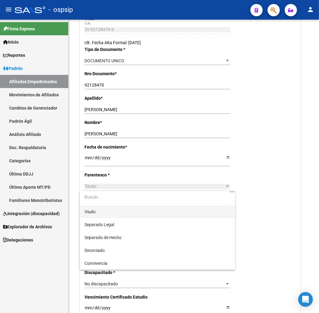
scroll to position [0, 0]
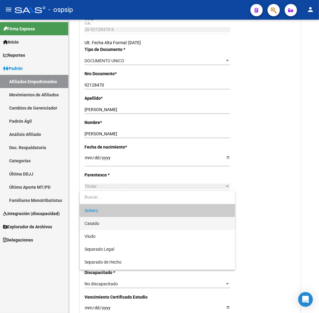
click at [131, 222] on span "Casado" at bounding box center [158, 223] width 146 height 13
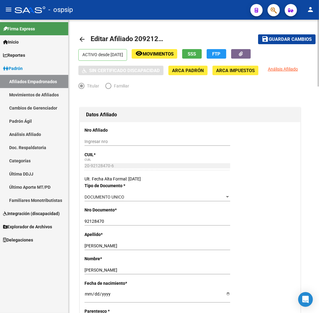
click at [281, 40] on span "Guardar cambios" at bounding box center [290, 40] width 43 height 6
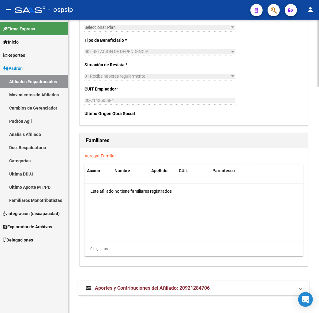
scroll to position [988, 0]
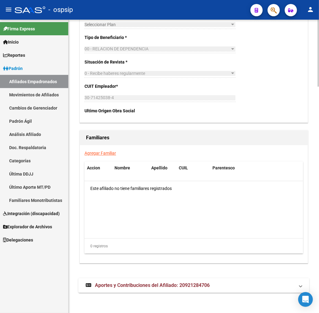
click at [100, 153] on link "Agregar Familiar" at bounding box center [101, 153] width 32 height 5
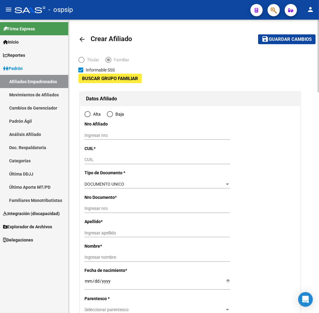
type input "30-71425038-4"
type input "[PERSON_NAME]"
type input "1755"
type input "[PERSON_NAME]"
type input "664"
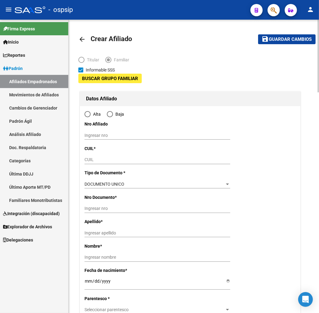
type input "0"
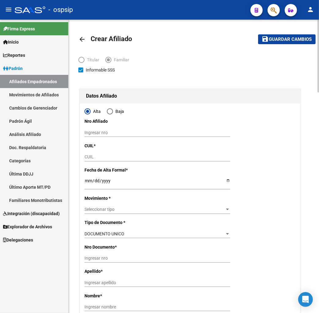
radio input "true"
click at [100, 158] on input "CUIL" at bounding box center [158, 156] width 146 height 5
type input "30-71425038-4"
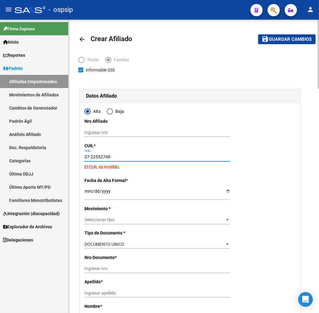
type input "27-22552748-8"
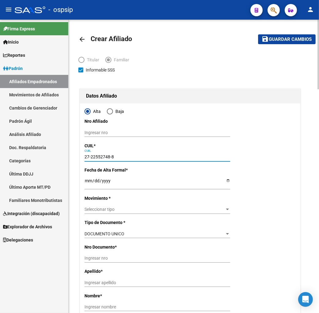
type input "22552748"
type input "[PERSON_NAME]"
type input "[DATE]"
type input "[PERSON_NAME]"
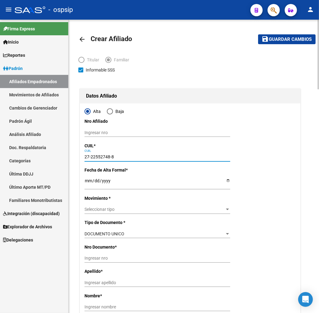
type input "[PERSON_NAME]"
type input "27-22552748-8"
click at [85, 179] on input "Ingresar fecha" at bounding box center [158, 182] width 146 height 9
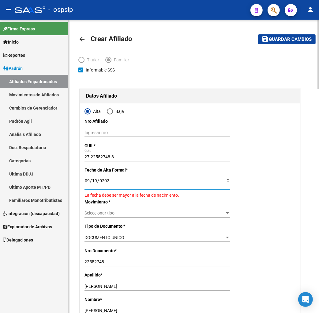
type input "[DATE]"
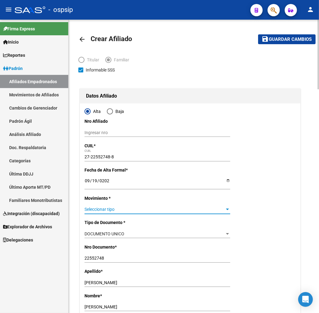
click at [115, 207] on span "Seleccionar tipo" at bounding box center [155, 209] width 140 height 5
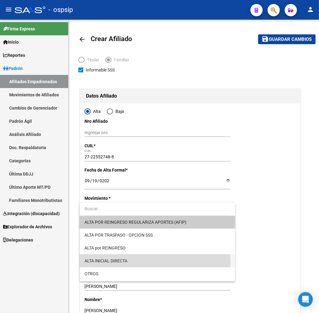
click at [136, 263] on span "ALTA INICIAL DIRECTA" at bounding box center [158, 260] width 146 height 13
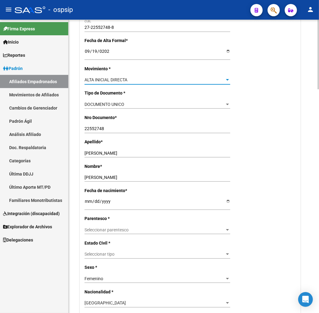
scroll to position [136, 0]
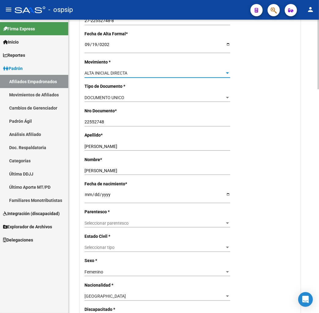
click at [134, 226] on div "Seleccionar parentesco Seleccionar parentesco" at bounding box center [158, 223] width 146 height 9
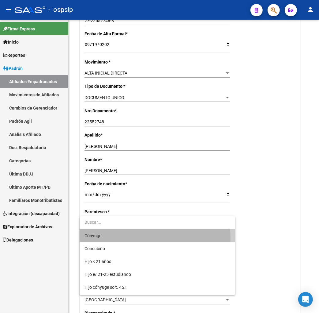
click at [133, 238] on span "Cónyuge" at bounding box center [158, 235] width 146 height 13
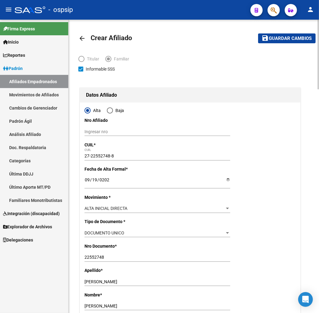
scroll to position [0, 0]
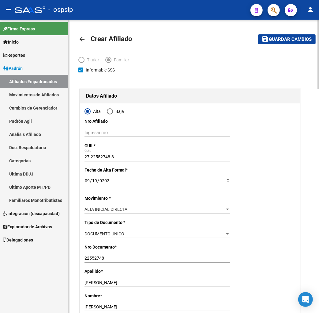
click at [286, 38] on span "Guardar cambios" at bounding box center [290, 40] width 43 height 6
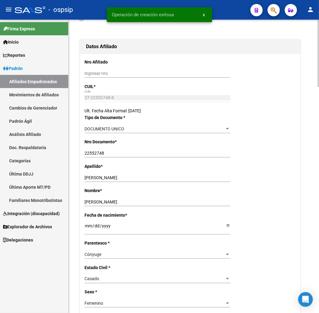
radio input "true"
type input "30-71425038-4"
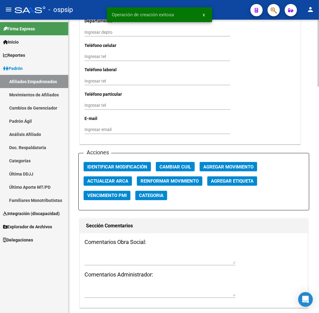
scroll to position [613, 0]
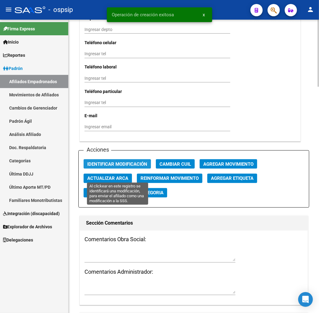
click at [108, 167] on span "Identificar Modificación" at bounding box center [117, 164] width 60 height 6
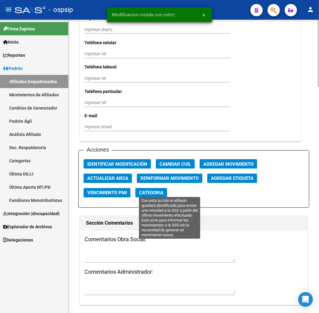
click at [147, 181] on span "Reinformar Movimiento" at bounding box center [170, 179] width 58 height 6
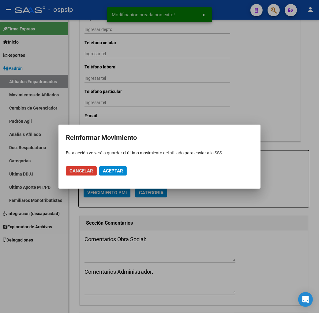
click at [117, 170] on span "Aceptar" at bounding box center [113, 171] width 20 height 6
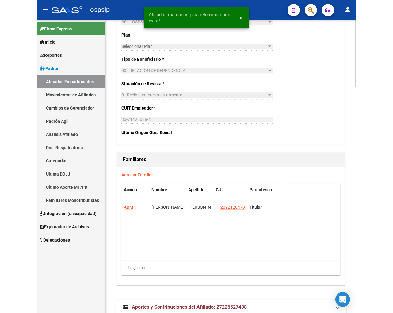
scroll to position [954, 0]
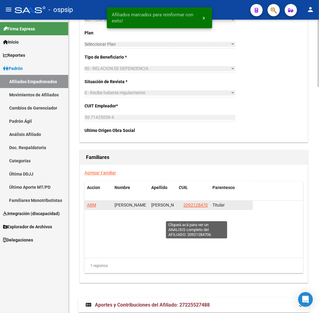
click at [190, 207] on span "20921284706" at bounding box center [197, 204] width 27 height 5
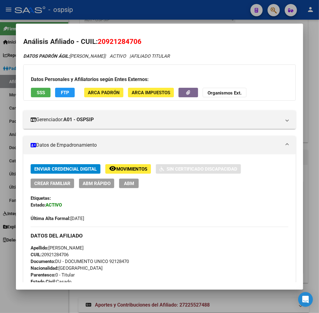
drag, startPoint x: 106, startPoint y: 41, endPoint x: 134, endPoint y: 39, distance: 28.6
click at [138, 38] on span "20921284706" at bounding box center [120, 41] width 44 height 8
copy span "92128470"
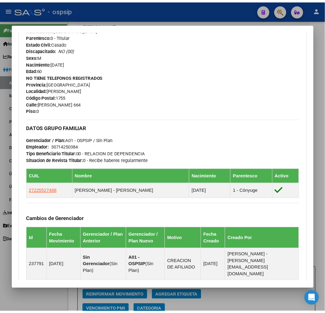
scroll to position [232, 0]
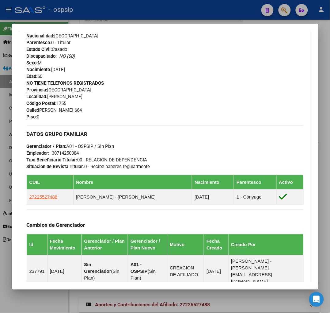
click at [285, 10] on div at bounding box center [165, 156] width 330 height 313
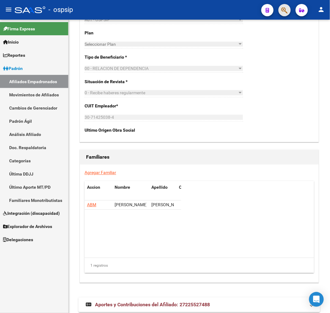
click at [283, 14] on span "button" at bounding box center [285, 10] width 6 height 13
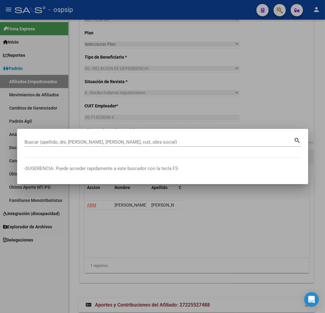
click at [38, 139] on div "Buscar (apellido, dni, [PERSON_NAME], [PERSON_NAME], cuit, obra social)" at bounding box center [160, 141] width 270 height 9
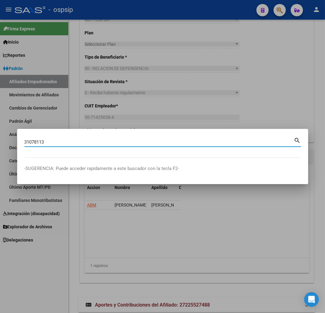
type input "31078113"
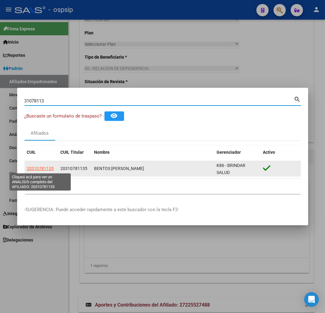
click at [40, 166] on span "20310781135" at bounding box center [40, 168] width 27 height 5
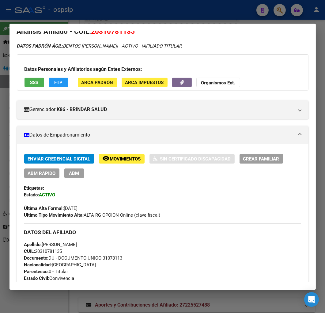
scroll to position [0, 0]
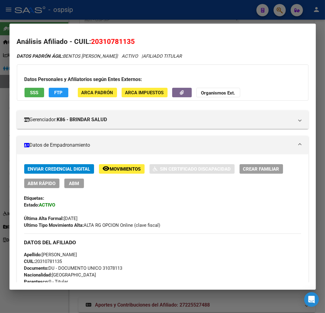
click at [117, 170] on span "Movimientos" at bounding box center [125, 169] width 31 height 6
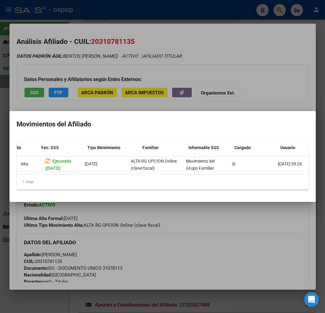
scroll to position [0, 100]
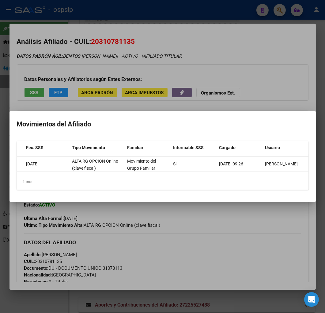
click at [237, 239] on div at bounding box center [162, 156] width 325 height 313
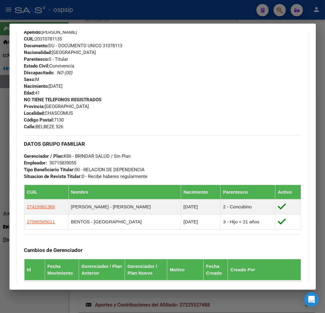
scroll to position [272, 0]
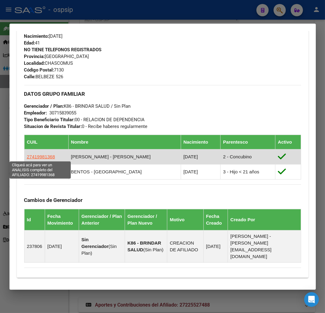
click at [41, 155] on span "27419981368" at bounding box center [41, 156] width 28 height 5
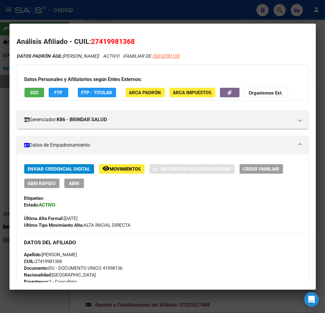
click at [126, 169] on span "Movimientos" at bounding box center [125, 169] width 31 height 6
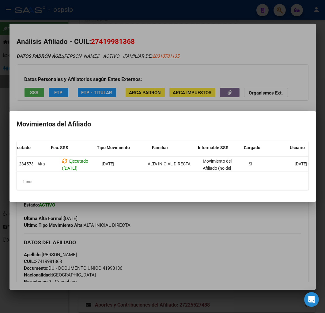
scroll to position [0, 100]
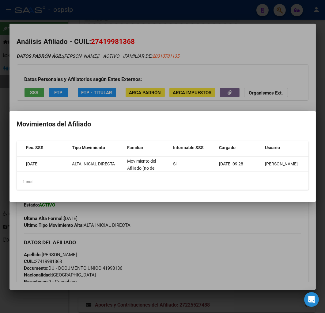
click at [225, 219] on div at bounding box center [162, 156] width 325 height 313
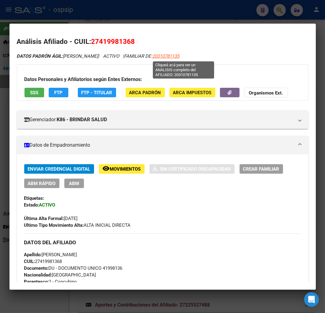
click at [175, 54] on span "20310781135" at bounding box center [166, 56] width 27 height 6
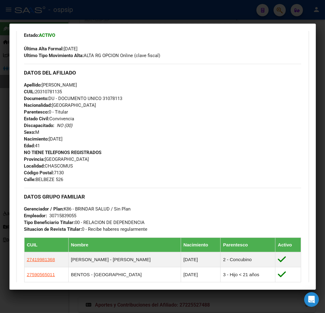
scroll to position [170, 0]
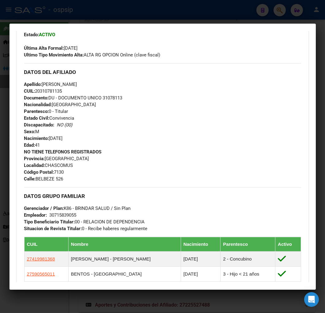
click at [258, 90] on div "Apellido: [PERSON_NAME] CUIL: 20310781135 Documento: DU - DOCUMENTO UNICO 31078…" at bounding box center [162, 114] width 277 height 67
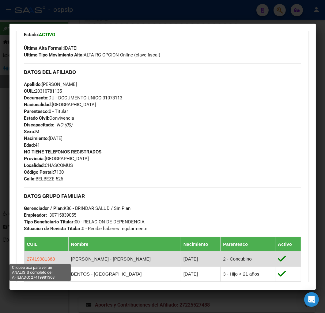
click at [39, 258] on span "27419981368" at bounding box center [41, 258] width 28 height 5
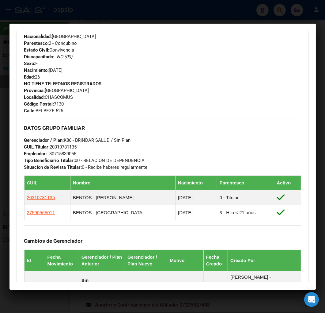
scroll to position [272, 0]
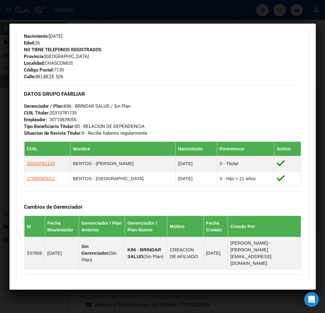
click at [193, 78] on div "NO TIENE TELEFONOS REGISTRADOS Provincia: [GEOGRAPHIC_DATA] Localidad: CHASCOMU…" at bounding box center [162, 63] width 277 height 34
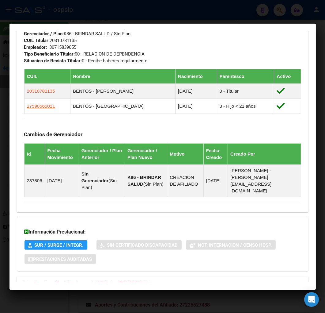
scroll to position [369, 0]
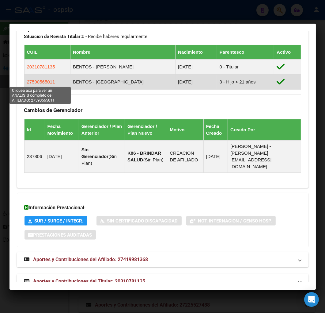
click at [41, 82] on span "27590565011" at bounding box center [41, 81] width 28 height 5
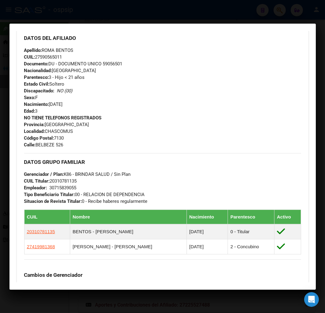
scroll to position [238, 0]
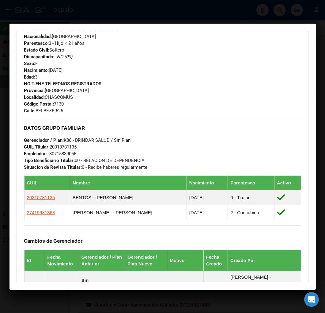
click at [197, 76] on div "Apellido: ROMA BENTOS CUIL: 27590565011 Documento: DU - DOCUMENTO UNICO 5905650…" at bounding box center [162, 46] width 277 height 67
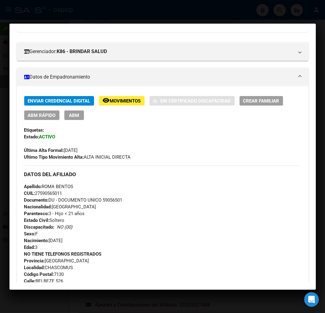
scroll to position [136, 0]
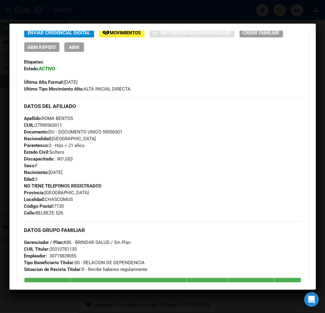
click at [234, 78] on div "Última Alta Formal: [DATE]" at bounding box center [162, 78] width 277 height 13
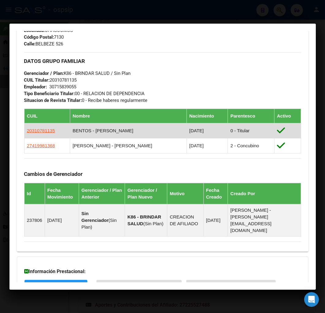
scroll to position [307, 0]
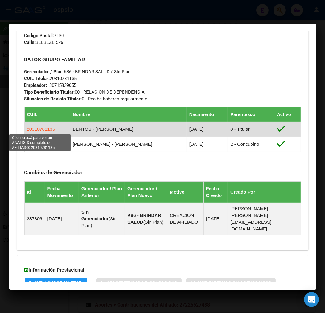
click at [30, 128] on span "20310781135" at bounding box center [41, 128] width 28 height 5
type textarea "20310781135"
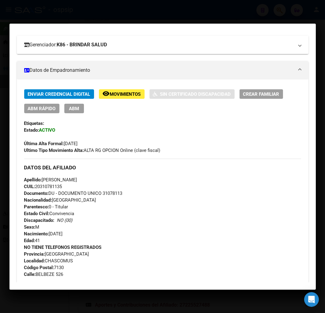
scroll to position [0, 0]
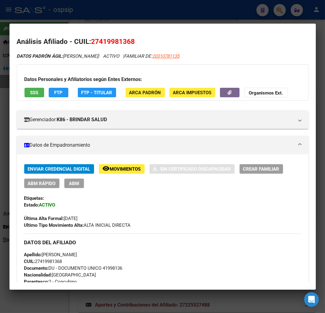
click at [279, 10] on div at bounding box center [162, 156] width 325 height 313
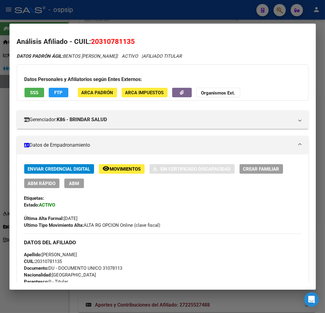
click at [278, 10] on div at bounding box center [162, 156] width 325 height 313
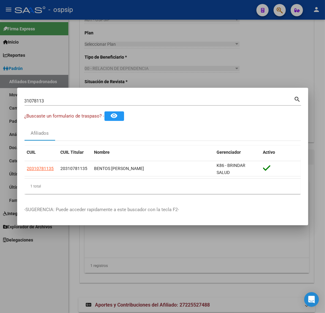
click at [47, 103] on input "31078113" at bounding box center [160, 101] width 270 height 6
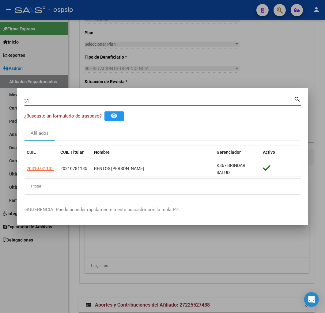
type input "3"
type input "27118506"
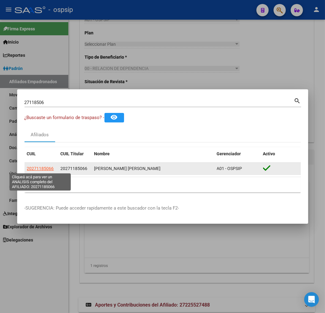
click at [40, 168] on span "20271185066" at bounding box center [40, 168] width 27 height 5
type textarea "20271185066"
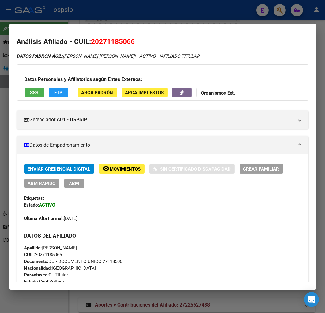
click at [129, 168] on span "Movimientos" at bounding box center [125, 169] width 31 height 6
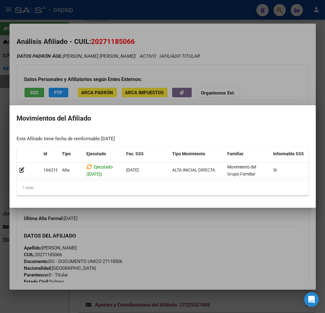
scroll to position [0, 100]
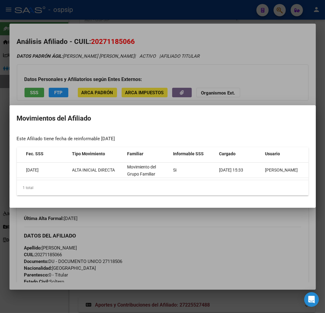
click at [238, 225] on div at bounding box center [162, 156] width 325 height 313
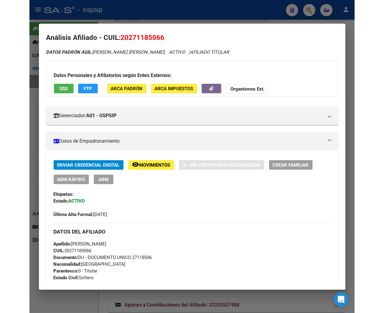
scroll to position [0, 0]
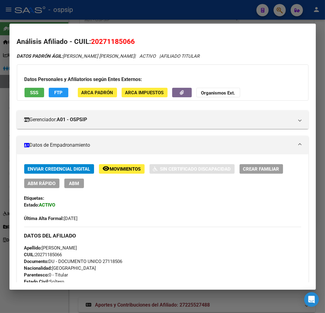
click at [128, 170] on span "Movimientos" at bounding box center [125, 169] width 31 height 6
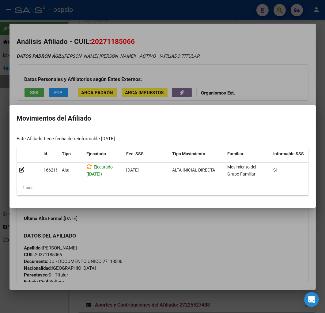
click at [154, 217] on div at bounding box center [162, 156] width 325 height 313
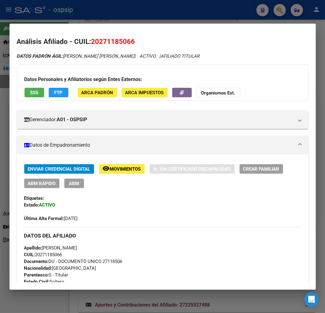
drag, startPoint x: 99, startPoint y: 40, endPoint x: 131, endPoint y: 43, distance: 32.6
click at [131, 43] on span "20271185066" at bounding box center [113, 41] width 44 height 8
copy span "27118506"
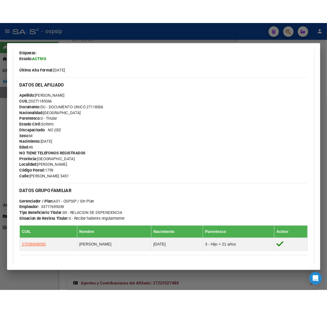
scroll to position [136, 0]
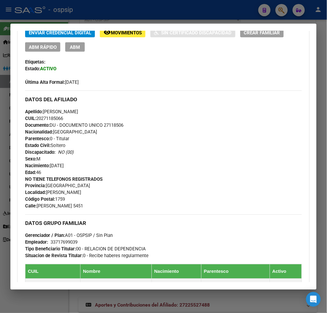
click at [284, 13] on div at bounding box center [163, 156] width 327 height 313
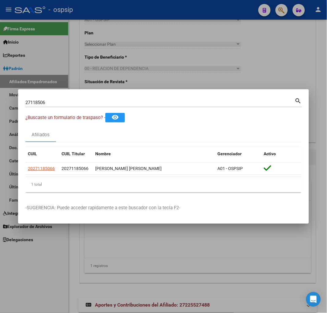
click at [58, 98] on div "27118506 Buscar (apellido, dni, [PERSON_NAME], [PERSON_NAME], cuit, obra social)" at bounding box center [160, 102] width 270 height 9
type input "233509931"
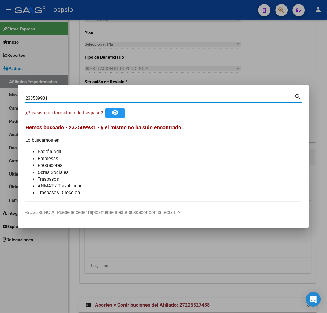
drag, startPoint x: 26, startPoint y: 98, endPoint x: 131, endPoint y: 97, distance: 105.2
click at [131, 97] on input "233509931" at bounding box center [160, 98] width 270 height 6
type input "33509931"
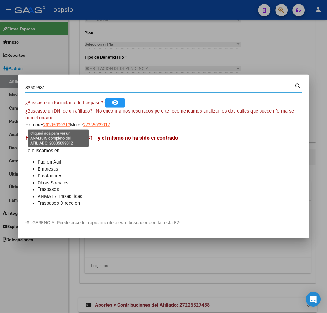
click at [55, 124] on span "20335099312" at bounding box center [56, 125] width 27 height 6
type textarea "20335099312"
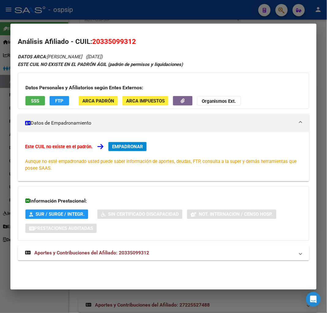
click at [91, 252] on span "Aportes y Contribuciones del Afiliado: 20335099312" at bounding box center [91, 253] width 115 height 6
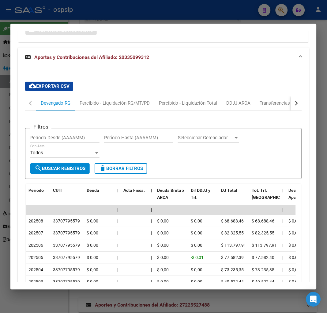
scroll to position [198, 0]
click at [295, 102] on button "button" at bounding box center [296, 103] width 11 height 15
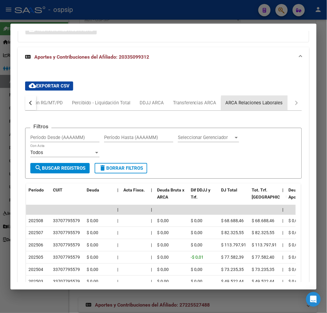
click at [274, 105] on div "ARCA Relaciones Laborales" at bounding box center [254, 103] width 57 height 7
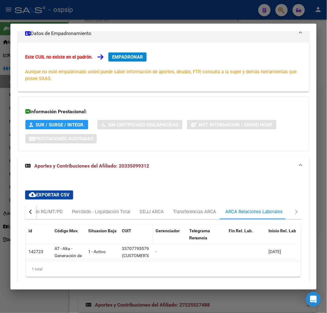
scroll to position [118, 0]
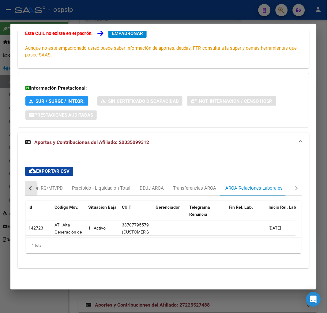
click at [26, 181] on button "button" at bounding box center [30, 188] width 11 height 15
click at [47, 185] on div "Devengado RG" at bounding box center [56, 188] width 30 height 7
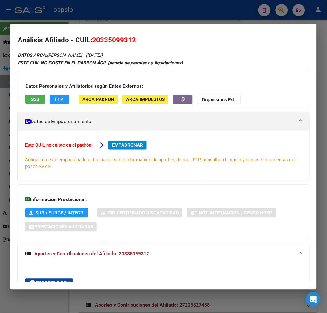
scroll to position [0, 0]
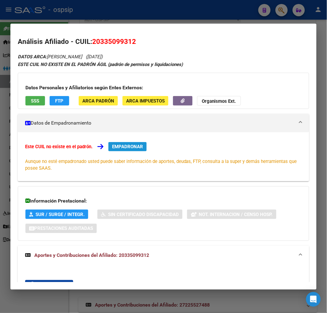
click at [121, 147] on span "EMPADRONAR" at bounding box center [127, 147] width 31 height 6
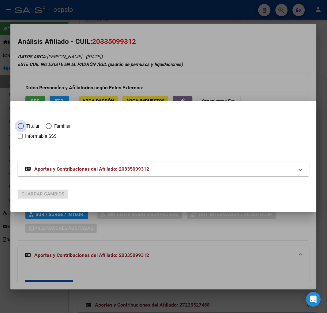
click at [22, 124] on span "Elija una opción" at bounding box center [21, 126] width 6 height 6
click at [22, 124] on input "Titular" at bounding box center [21, 126] width 6 height 6
radio input "true"
checkbox input "true"
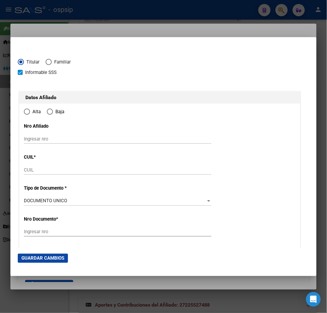
type input "20-33509931-2"
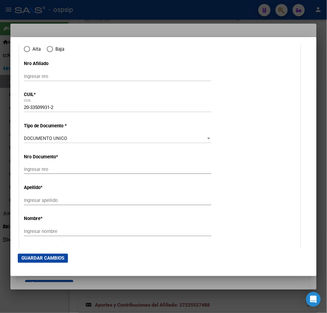
scroll to position [68, 0]
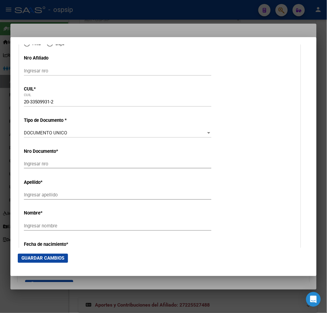
type input "33509931"
type input "[PERSON_NAME]"
type input "[DATE]"
type input "DOCK SUD"
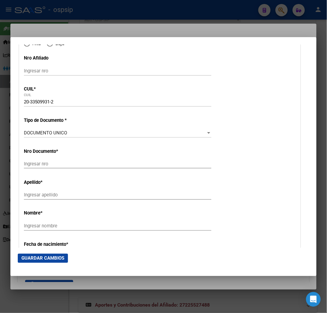
type input "1871"
type input "PASAJE PEATONAL 2"
type input "1127"
radio input "true"
type input "DOCK SUD"
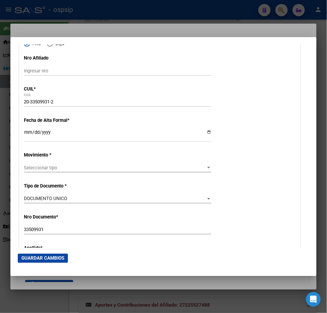
click at [24, 133] on input "Ingresar fecha" at bounding box center [118, 135] width 188 height 10
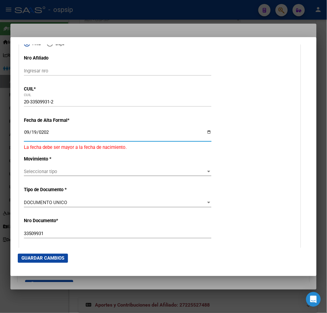
type input "[DATE]"
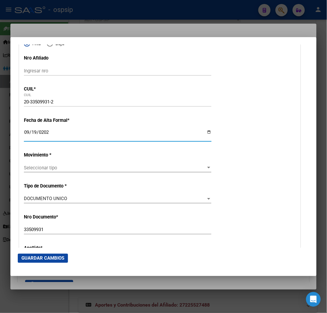
click at [64, 171] on div "Seleccionar tipo Seleccionar tipo" at bounding box center [118, 167] width 188 height 9
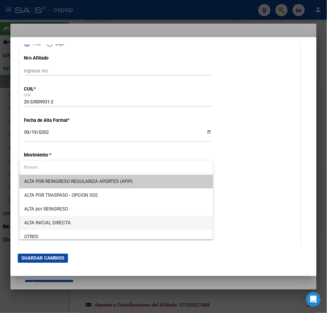
click at [75, 225] on span "ALTA INICIAL DIRECTA" at bounding box center [116, 223] width 184 height 14
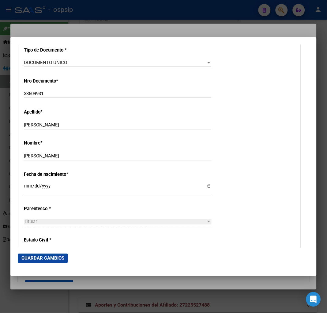
scroll to position [272, 0]
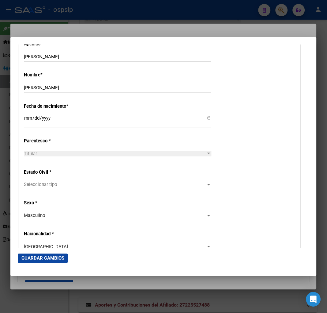
click at [78, 184] on span "Seleccionar tipo" at bounding box center [115, 185] width 182 height 6
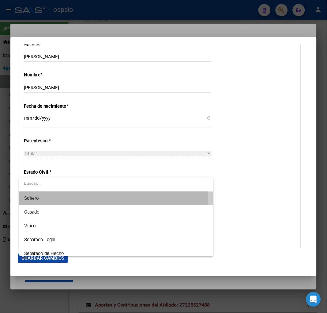
click at [71, 196] on span "Soltero" at bounding box center [116, 198] width 184 height 14
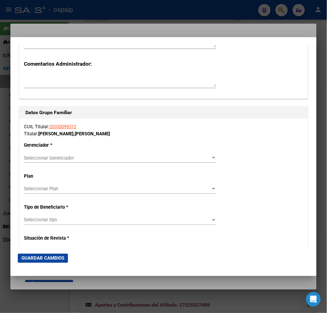
scroll to position [988, 0]
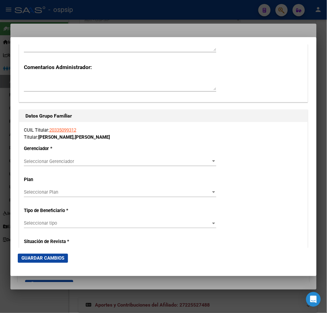
click at [212, 161] on div at bounding box center [213, 161] width 3 height 2
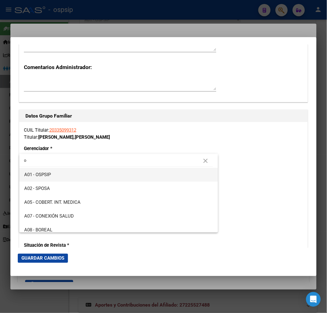
type input "o"
click at [84, 176] on span "A01 - OSPSIP" at bounding box center [118, 175] width 189 height 14
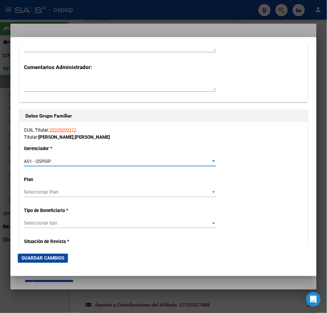
scroll to position [1090, 0]
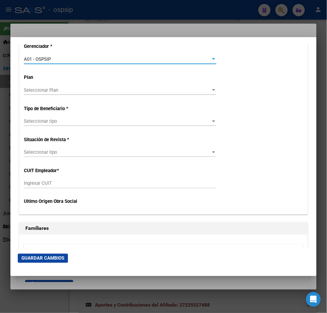
click at [69, 120] on span "Seleccionar tipo" at bounding box center [117, 121] width 187 height 6
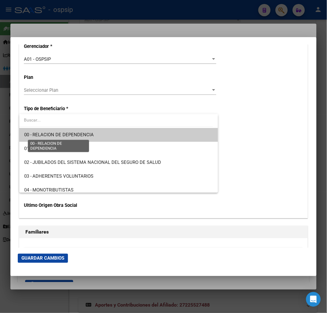
click at [64, 132] on span "00 - RELACION DE DEPENDENCIA" at bounding box center [59, 135] width 70 height 6
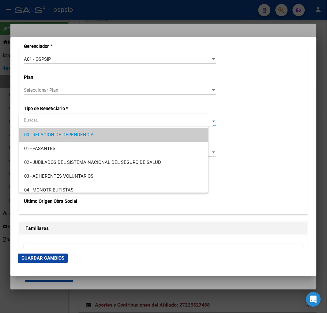
type input "33-70779557-9"
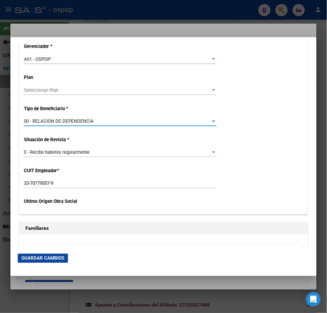
click at [51, 260] on span "Guardar Cambios" at bounding box center [42, 258] width 43 height 6
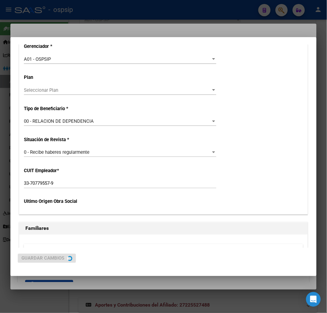
scroll to position [0, 0]
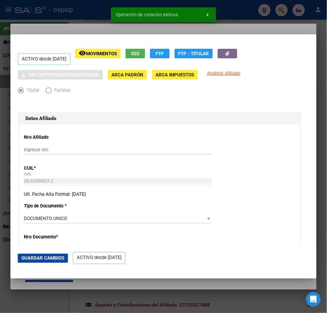
click at [143, 194] on div "Ult. Fecha Alta Formal: [DATE]" at bounding box center [160, 194] width 272 height 7
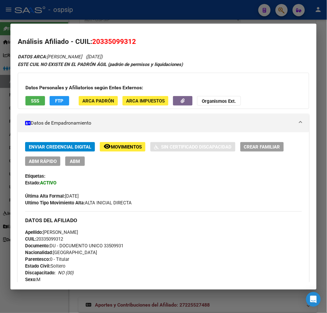
click at [280, 12] on div at bounding box center [163, 156] width 327 height 313
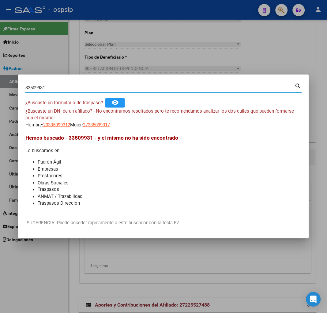
click at [60, 89] on input "33509931" at bounding box center [160, 88] width 270 height 6
type input "3"
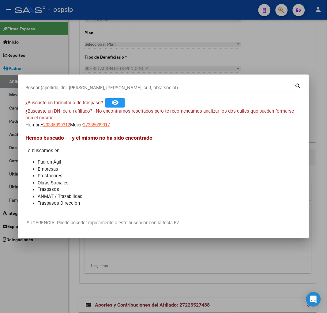
click at [75, 86] on input "Buscar (apellido, dni, [PERSON_NAME], [PERSON_NAME], cuit, obra social)" at bounding box center [160, 88] width 270 height 6
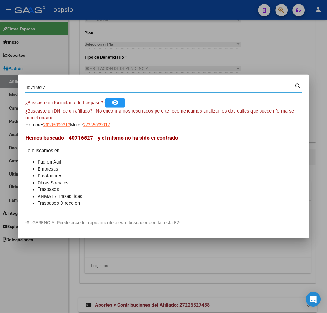
type input "40716527"
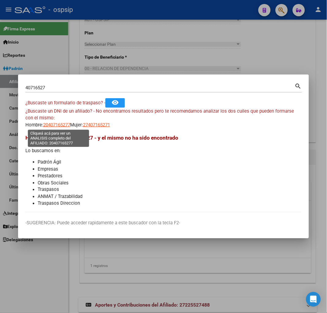
click at [61, 127] on span "20407165277" at bounding box center [56, 125] width 27 height 6
type textarea "20407165277"
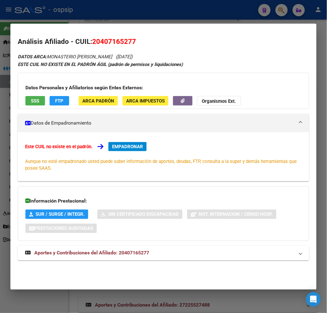
click at [142, 146] on span "EMPADRONAR" at bounding box center [127, 147] width 31 height 6
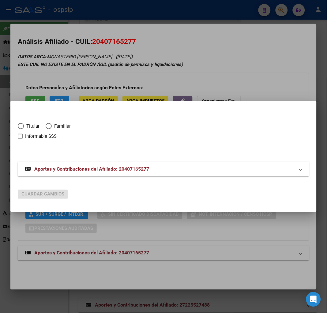
click at [24, 126] on span "Titular" at bounding box center [32, 126] width 16 height 7
click at [24, 126] on input "Titular" at bounding box center [21, 126] width 6 height 6
radio input "true"
checkbox input "true"
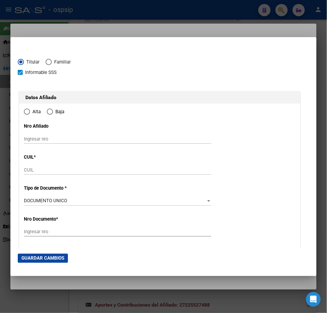
type input "20-40716527-7"
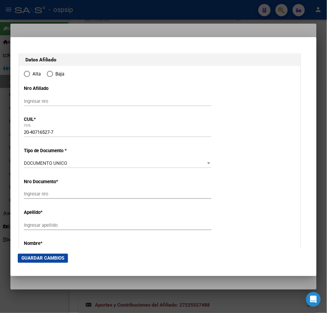
type input "40716527"
type input "MONASTERIO"
type input "[PERSON_NAME]"
type input "[DATE]"
type input "CLAYPOLE"
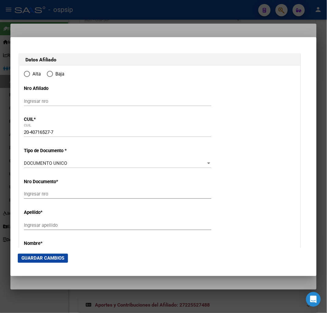
type input "1849"
type input "[PERSON_NAME]"
type input "2000"
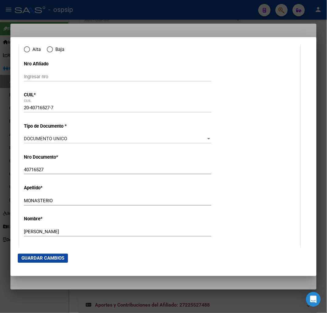
type input "CLAYPOLE"
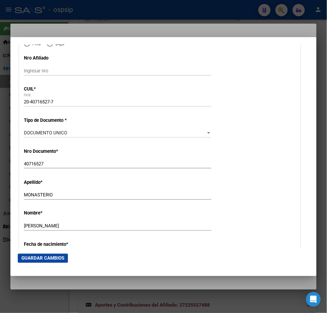
radio input "true"
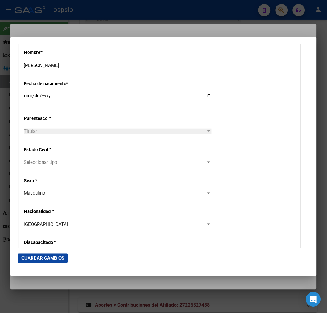
scroll to position [307, 0]
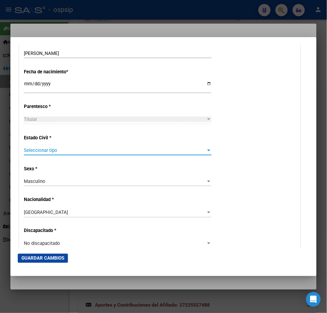
click at [72, 150] on span "Seleccionar tipo" at bounding box center [115, 150] width 182 height 6
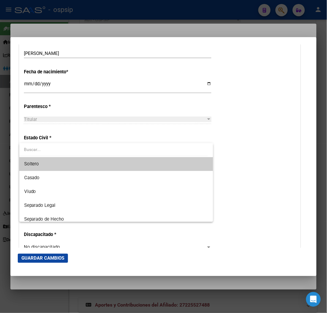
click at [69, 164] on span "Soltero" at bounding box center [116, 164] width 184 height 14
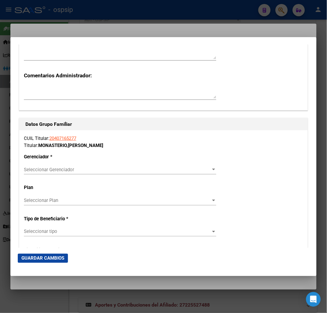
scroll to position [1090, 0]
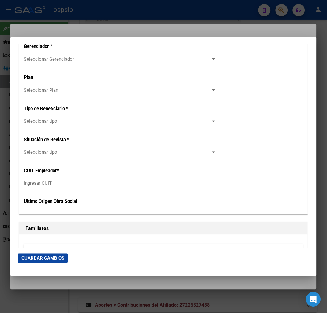
click at [136, 61] on span "Seleccionar Gerenciador" at bounding box center [117, 59] width 187 height 6
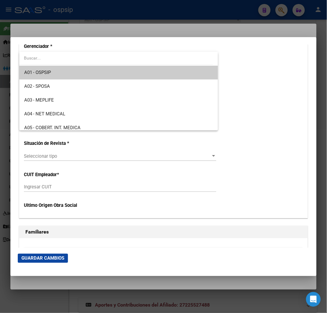
click at [131, 76] on span "A01 - OSPSIP" at bounding box center [118, 73] width 189 height 14
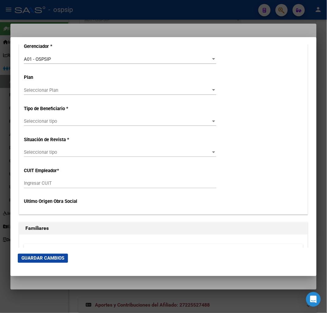
click at [88, 117] on div "Seleccionar tipo Seleccionar tipo" at bounding box center [120, 121] width 193 height 9
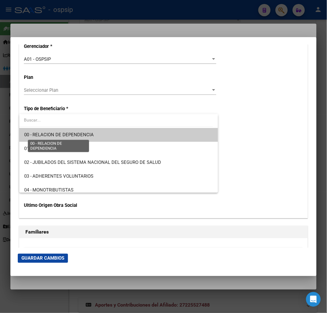
click at [86, 136] on span "00 - RELACION DE DEPENDENCIA" at bounding box center [59, 135] width 70 height 6
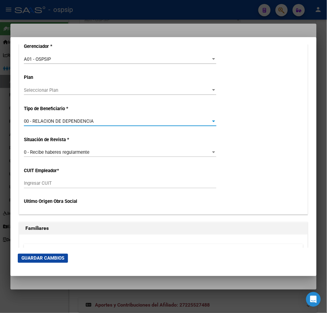
type input "30-70986432-3"
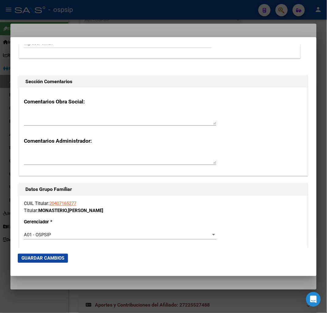
scroll to position [988, 0]
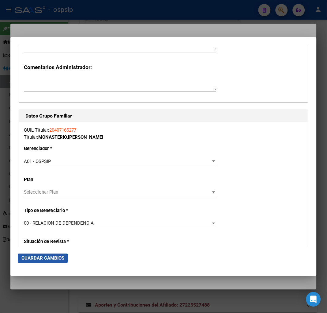
click at [53, 255] on span "Guardar Cambios" at bounding box center [42, 258] width 43 height 6
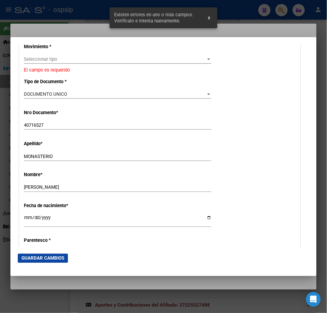
scroll to position [178, 0]
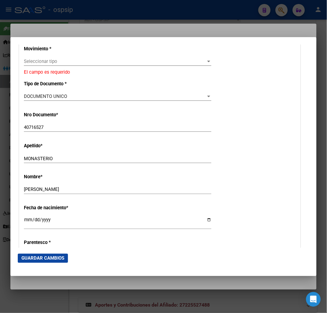
click at [100, 63] on span "Seleccionar tipo" at bounding box center [115, 62] width 182 height 6
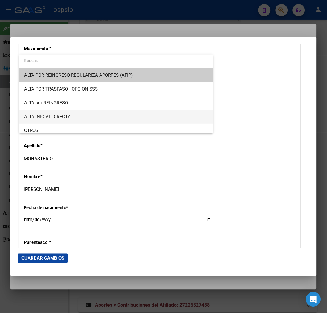
click at [89, 115] on span "ALTA INICIAL DIRECTA" at bounding box center [116, 117] width 184 height 14
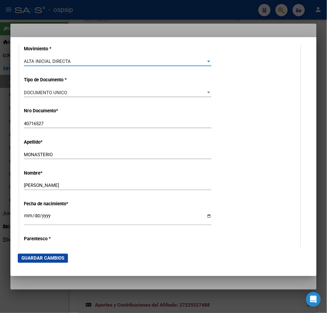
click at [42, 259] on span "Guardar Cambios" at bounding box center [42, 258] width 43 height 6
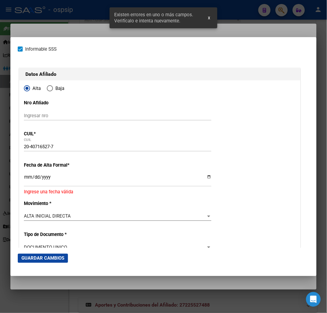
scroll to position [34, 0]
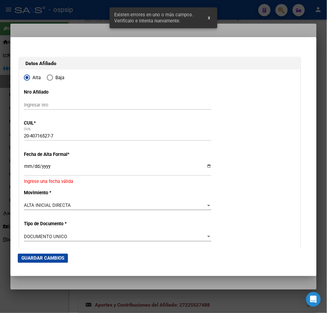
click at [25, 169] on input "Ingresar fecha" at bounding box center [118, 169] width 188 height 10
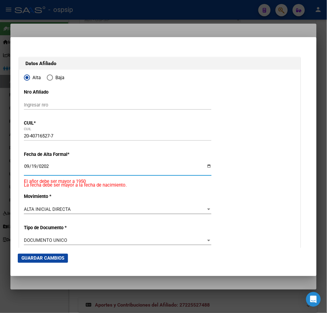
type input "[DATE]"
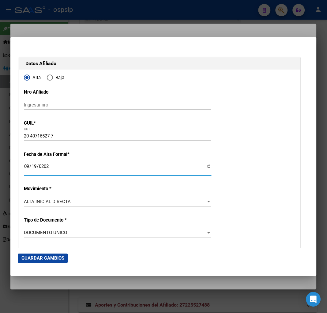
click at [41, 260] on span "Guardar Cambios" at bounding box center [42, 258] width 43 height 6
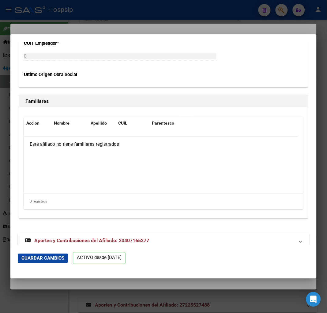
scroll to position [1236, 0]
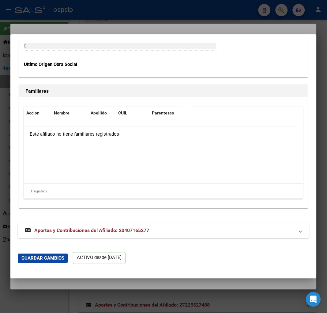
click at [79, 231] on span "Aportes y Contribuciones del Afiliado: 20407165277" at bounding box center [91, 230] width 115 height 6
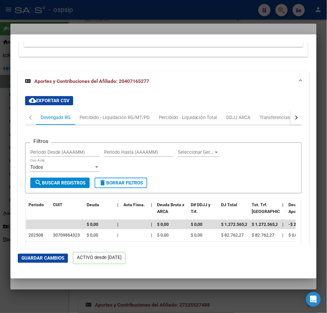
scroll to position [1462, 0]
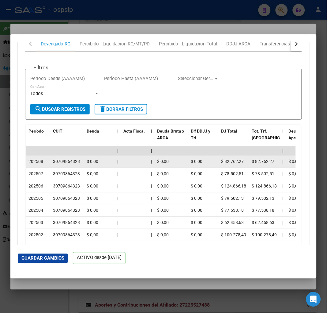
drag, startPoint x: 54, startPoint y: 160, endPoint x: 81, endPoint y: 159, distance: 26.7
click at [81, 159] on div "30709864323" at bounding box center [67, 161] width 29 height 7
copy div "30709864323"
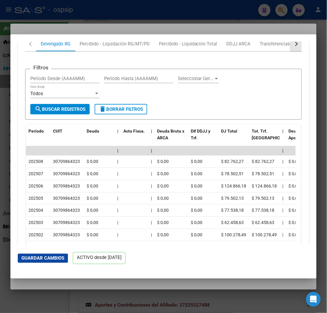
click at [291, 42] on button "button" at bounding box center [296, 43] width 11 height 15
click at [279, 44] on div "ARCA Relaciones Laborales" at bounding box center [254, 43] width 57 height 7
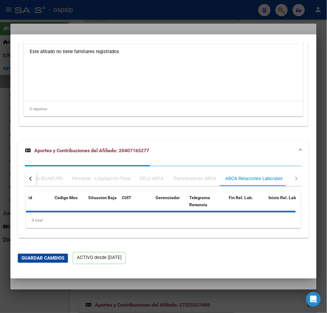
scroll to position [1378, 0]
